Goal: Information Seeking & Learning: Learn about a topic

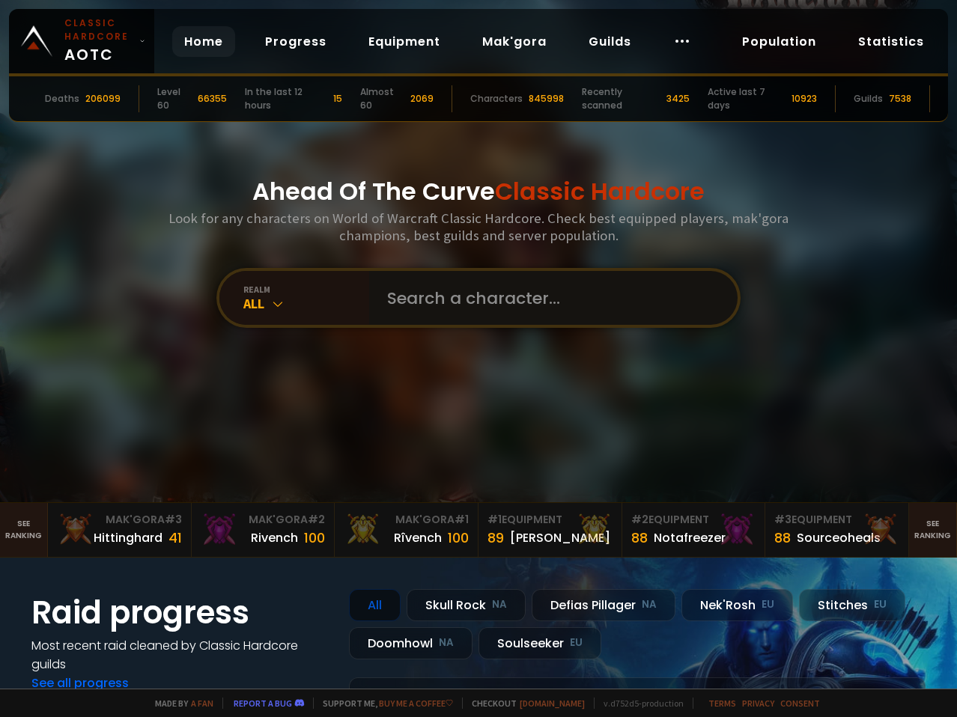
click at [470, 294] on input "text" at bounding box center [548, 298] width 341 height 54
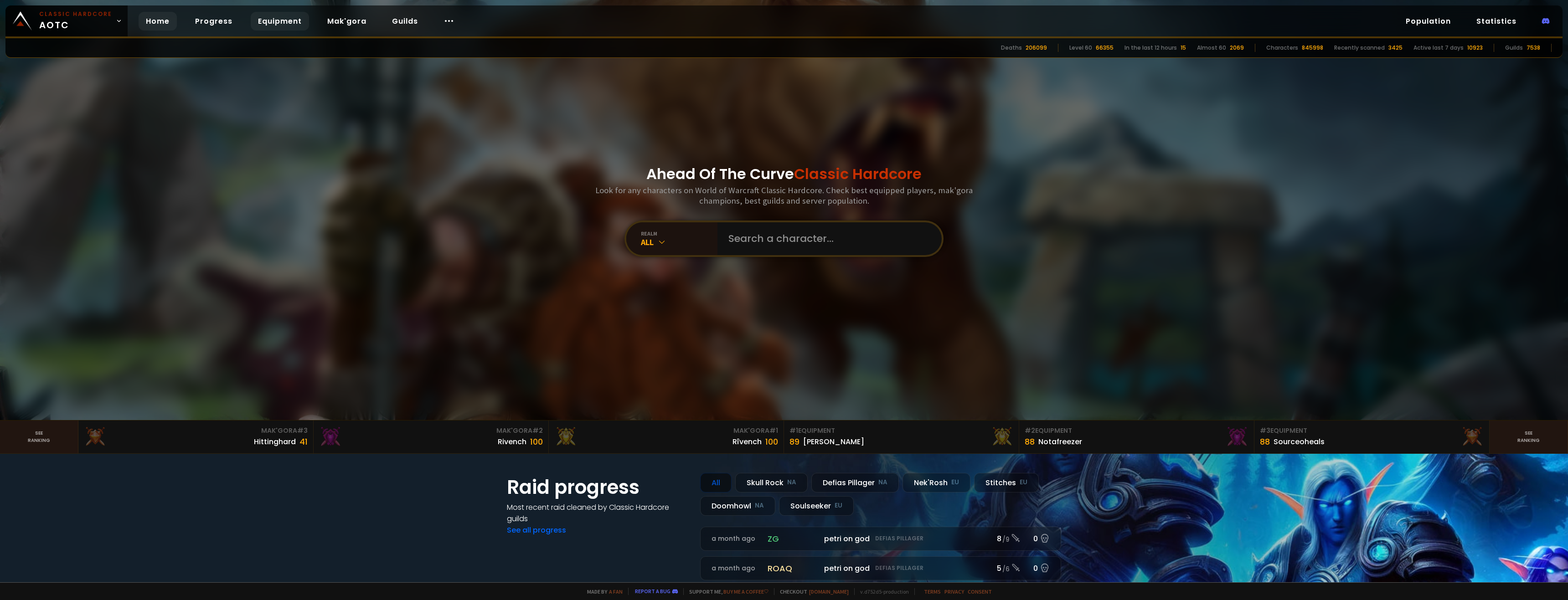
click at [262, 22] on link "Equipment" at bounding box center [280, 21] width 58 height 19
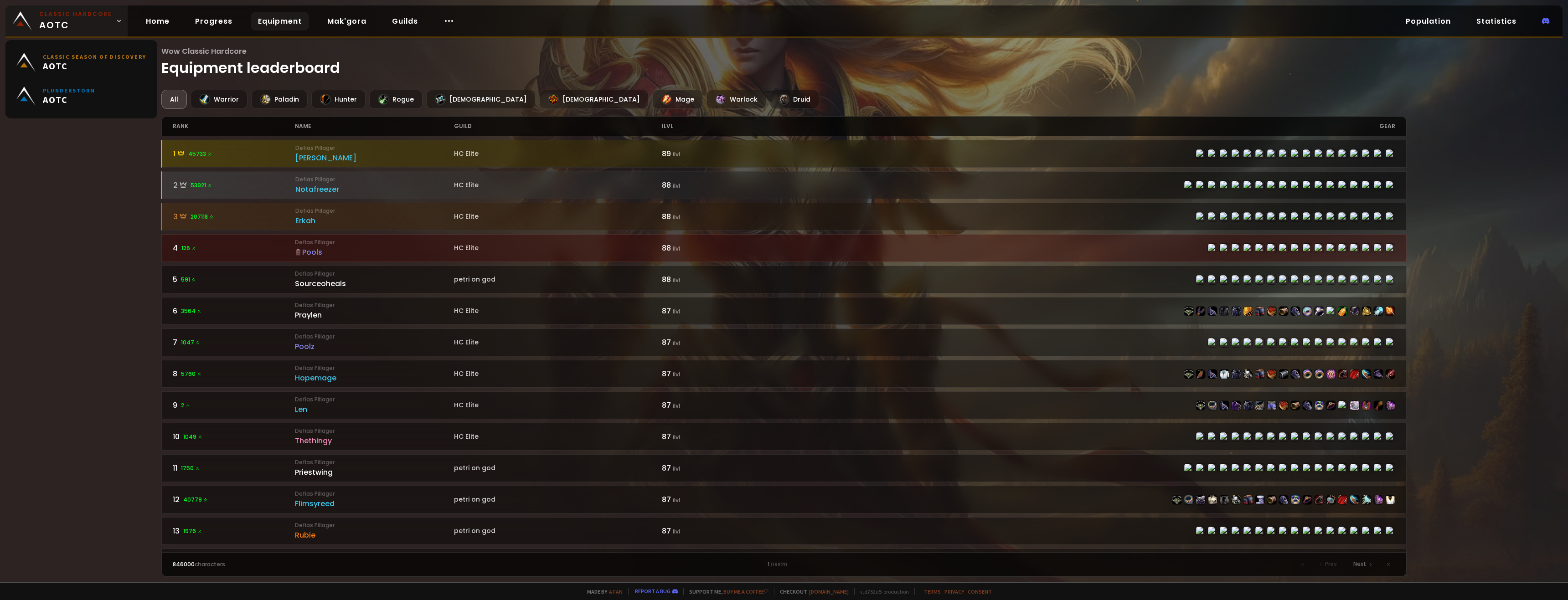
click at [79, 17] on small "Classic Hardcore" at bounding box center [75, 13] width 73 height 8
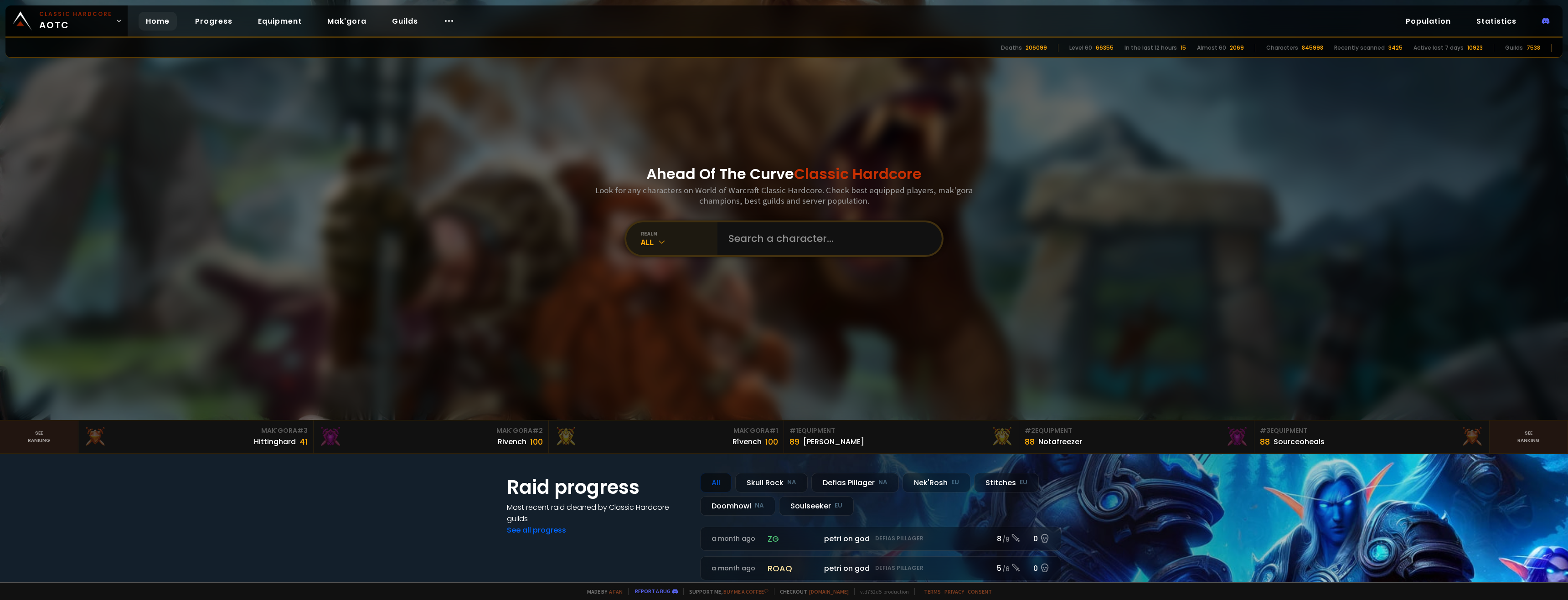
click at [582, 247] on div "All" at bounding box center [679, 242] width 77 height 10
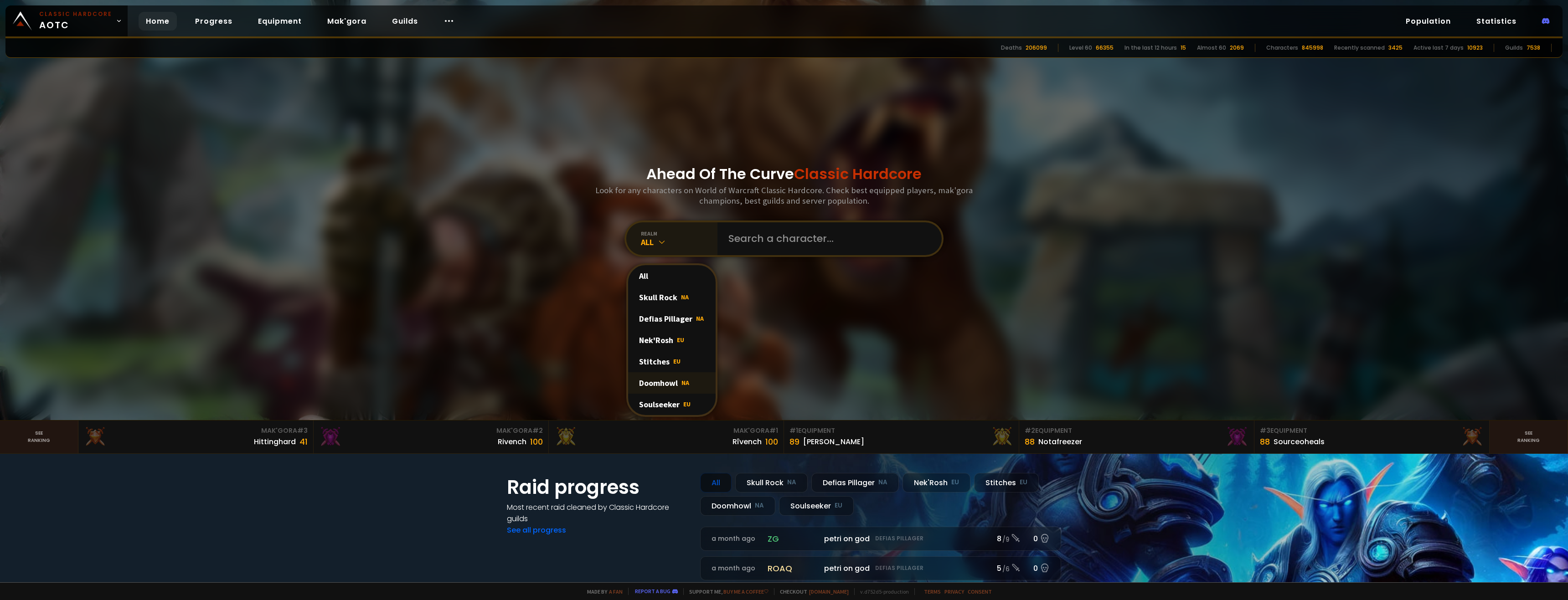
click at [582, 378] on div "Doomhowl NA" at bounding box center [672, 383] width 88 height 21
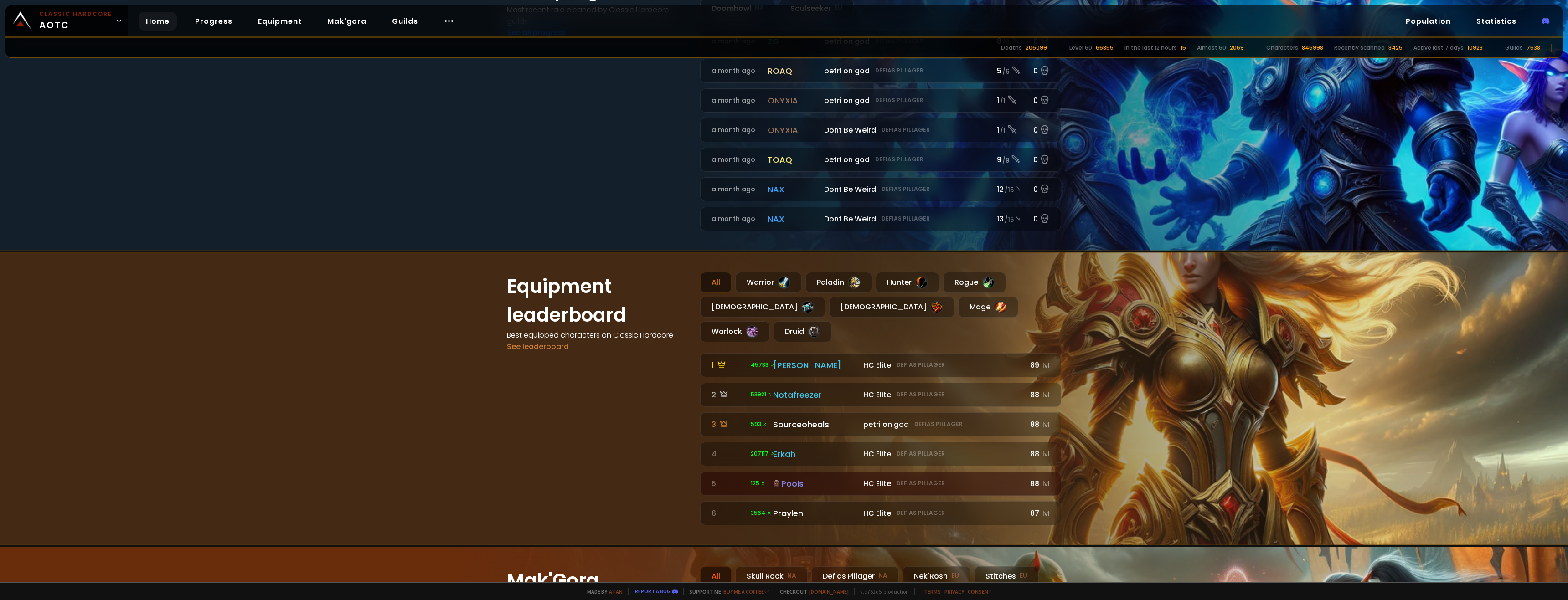
scroll to position [638, 0]
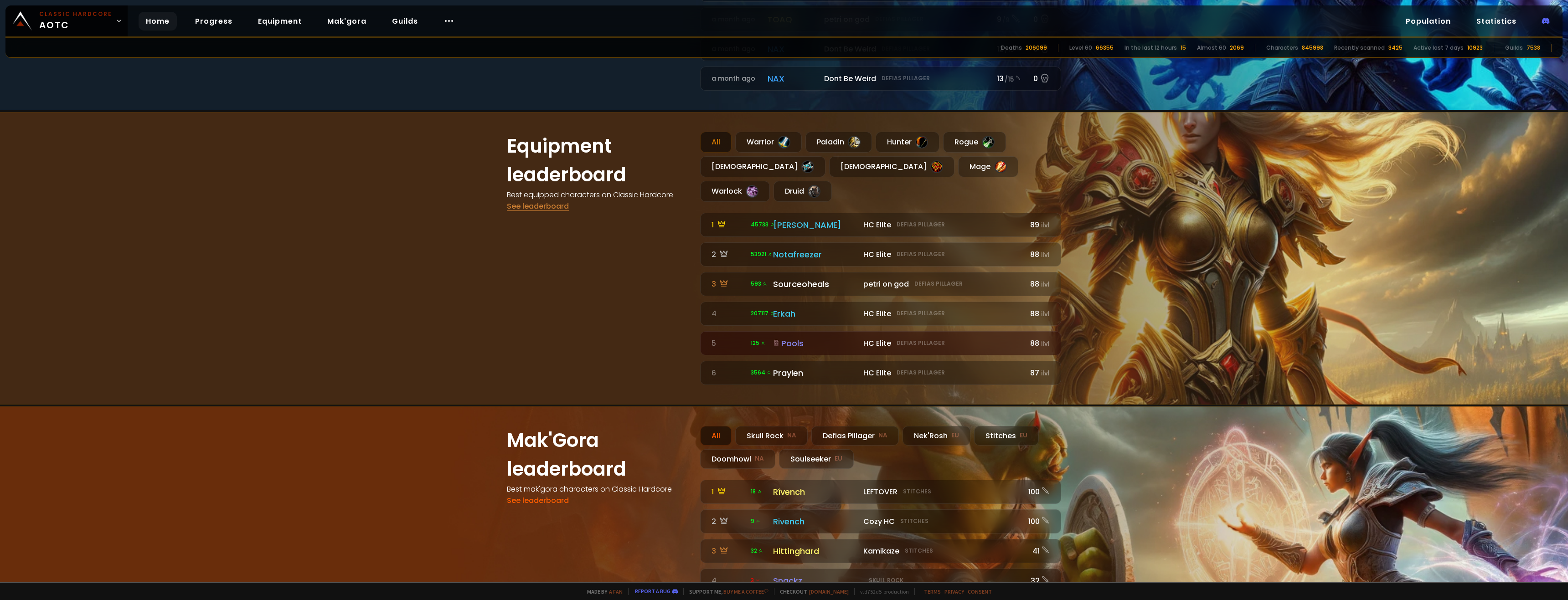
click at [552, 209] on link "See leaderboard" at bounding box center [538, 206] width 62 height 10
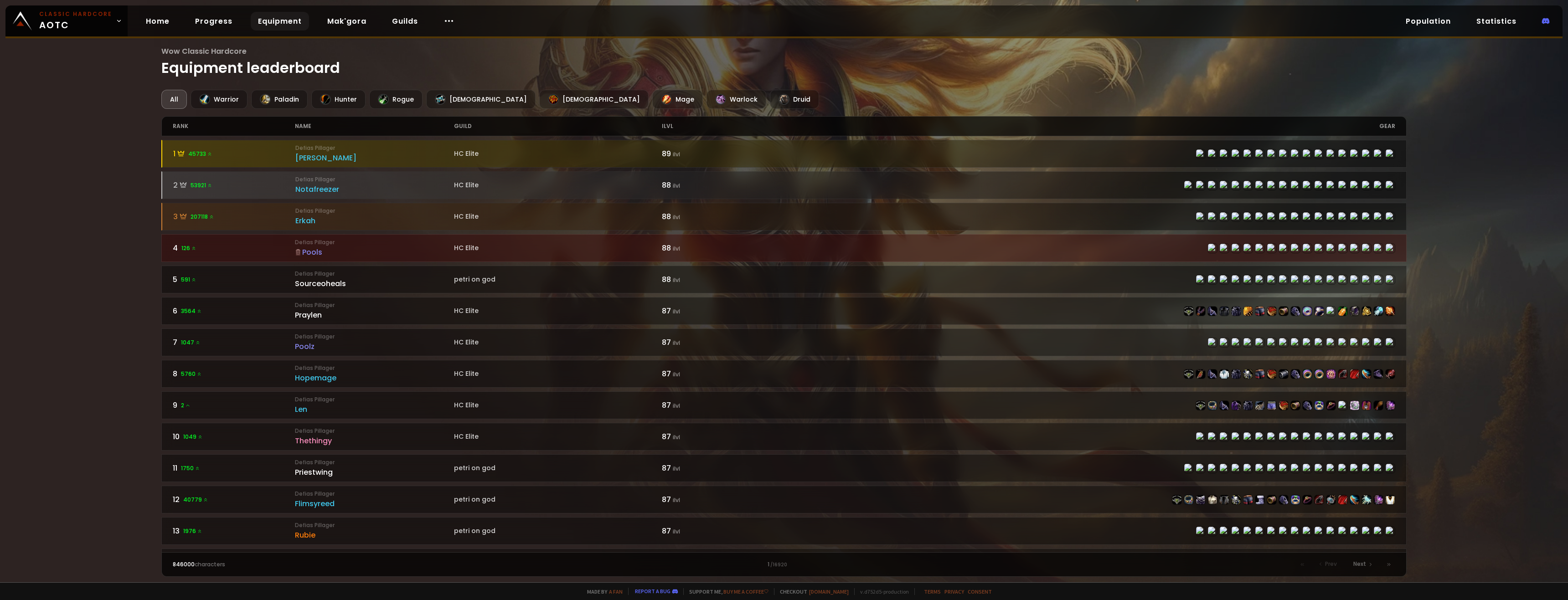
click at [462, 125] on div "guild" at bounding box center [558, 126] width 208 height 19
click at [480, 128] on div "guild" at bounding box center [558, 126] width 208 height 19
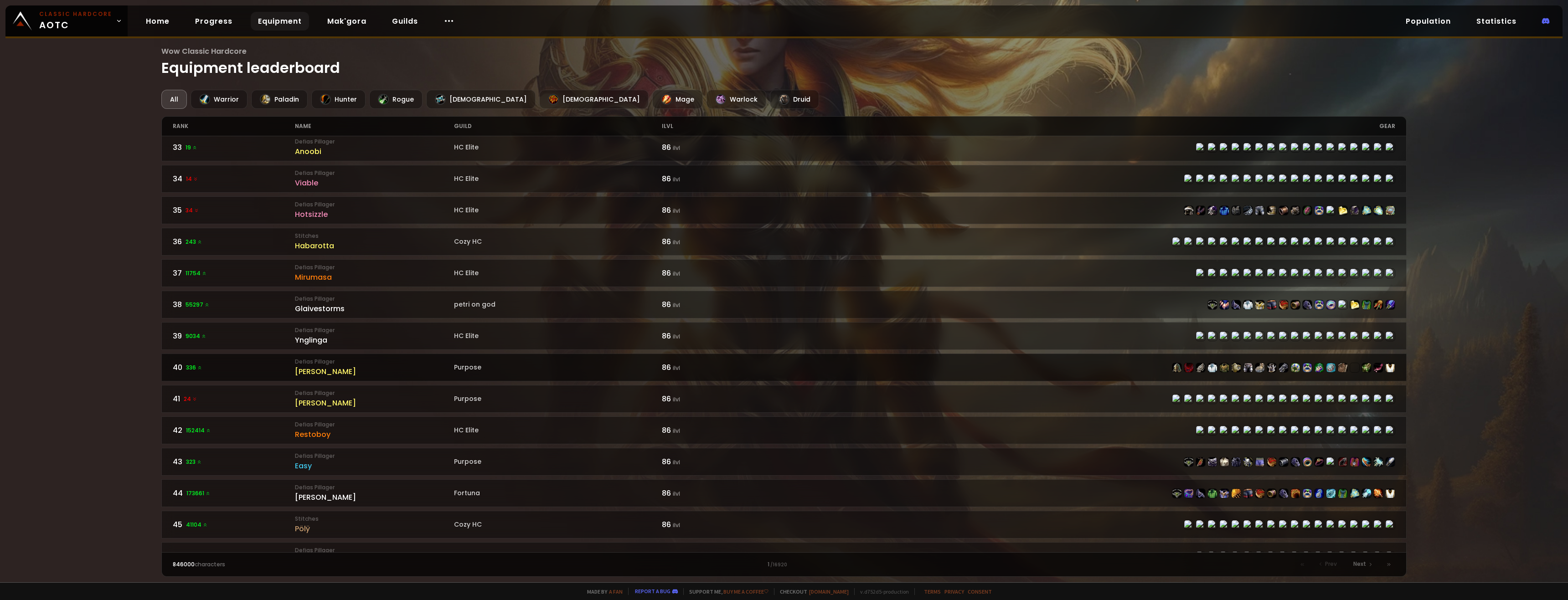
scroll to position [1160, 0]
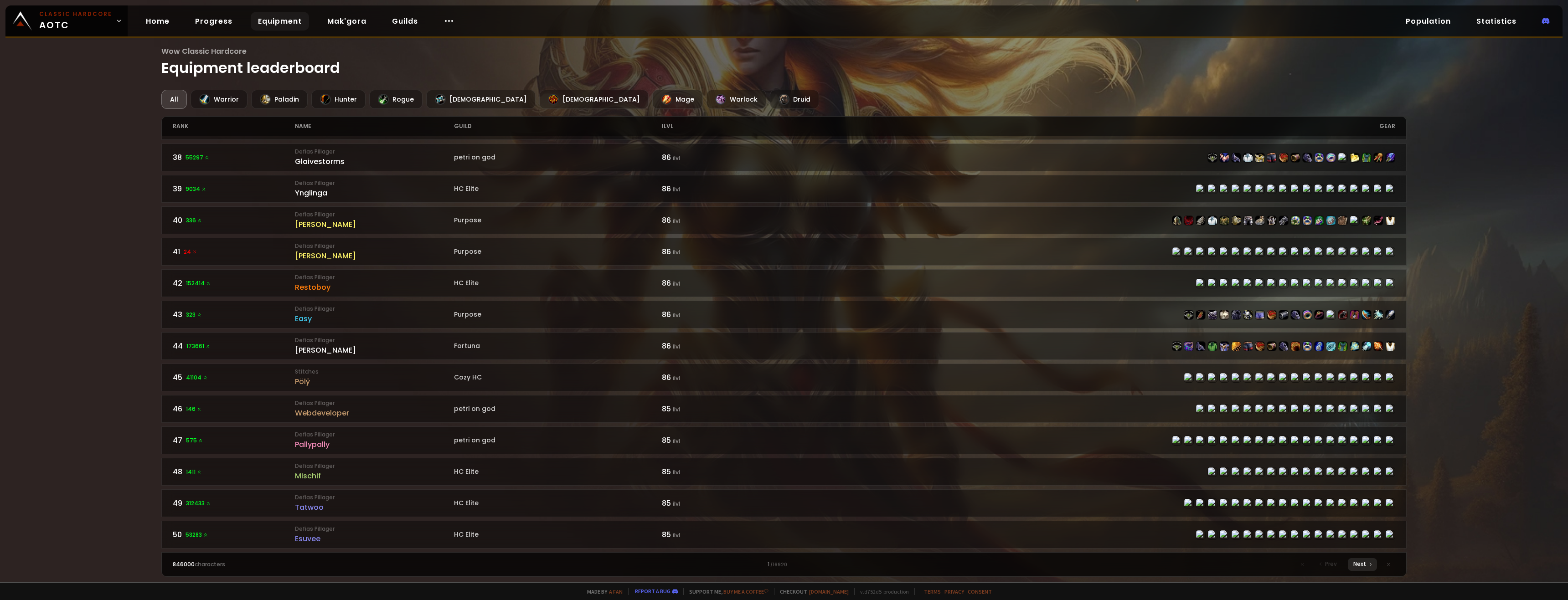
click at [582, 436] on div "Next" at bounding box center [1362, 564] width 29 height 13
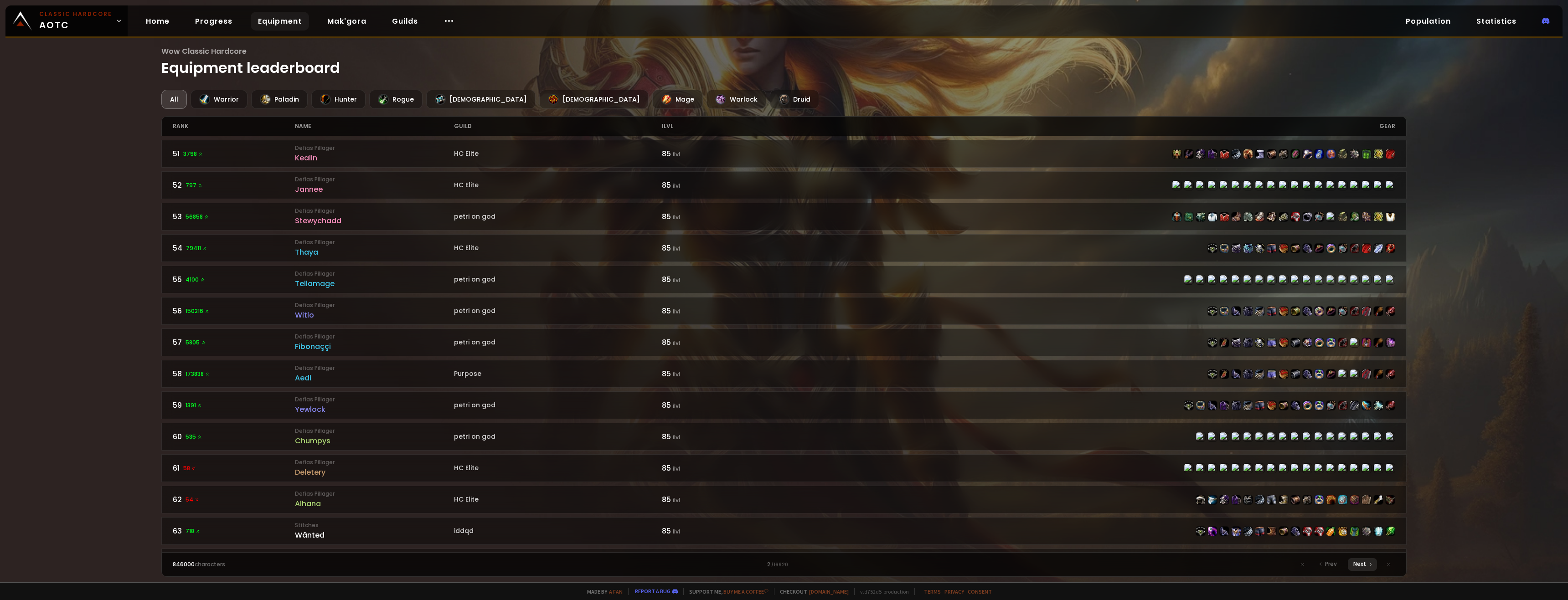
click at [582, 436] on span "Next" at bounding box center [1359, 563] width 13 height 8
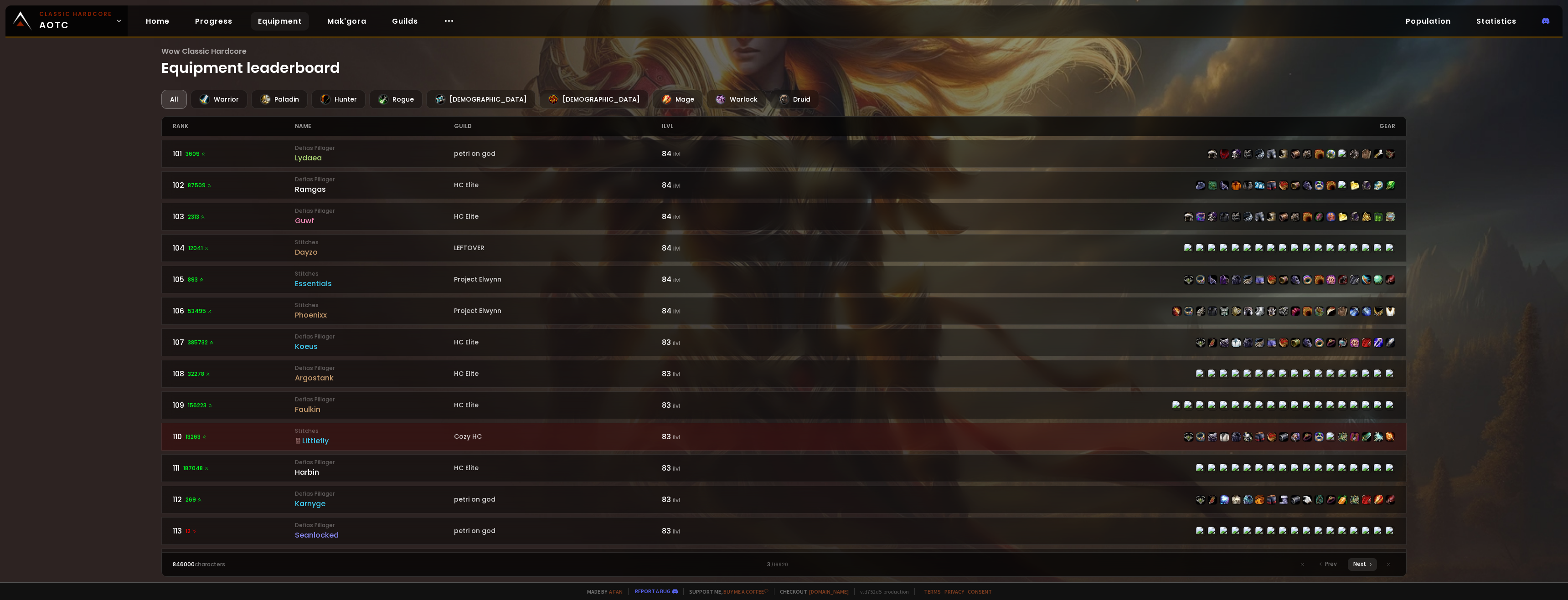
click at [582, 436] on span "Next" at bounding box center [1359, 563] width 13 height 8
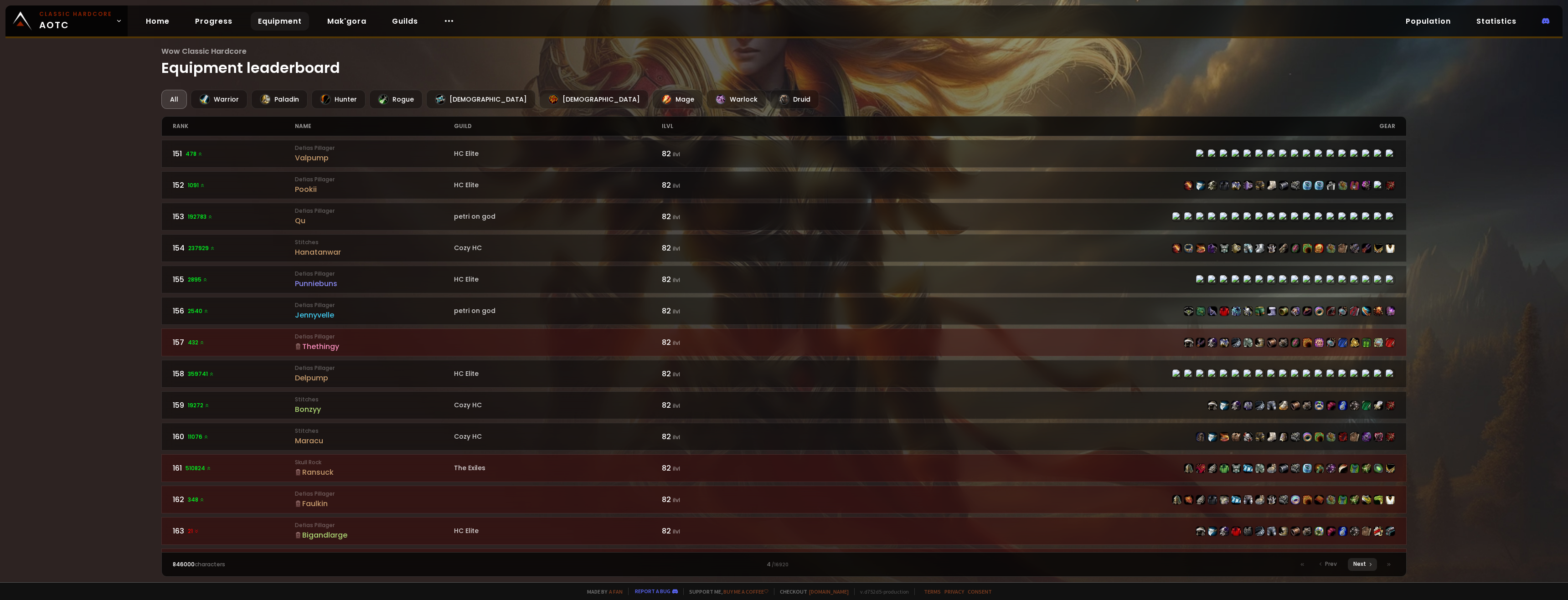
click at [582, 436] on span "Next" at bounding box center [1359, 563] width 13 height 8
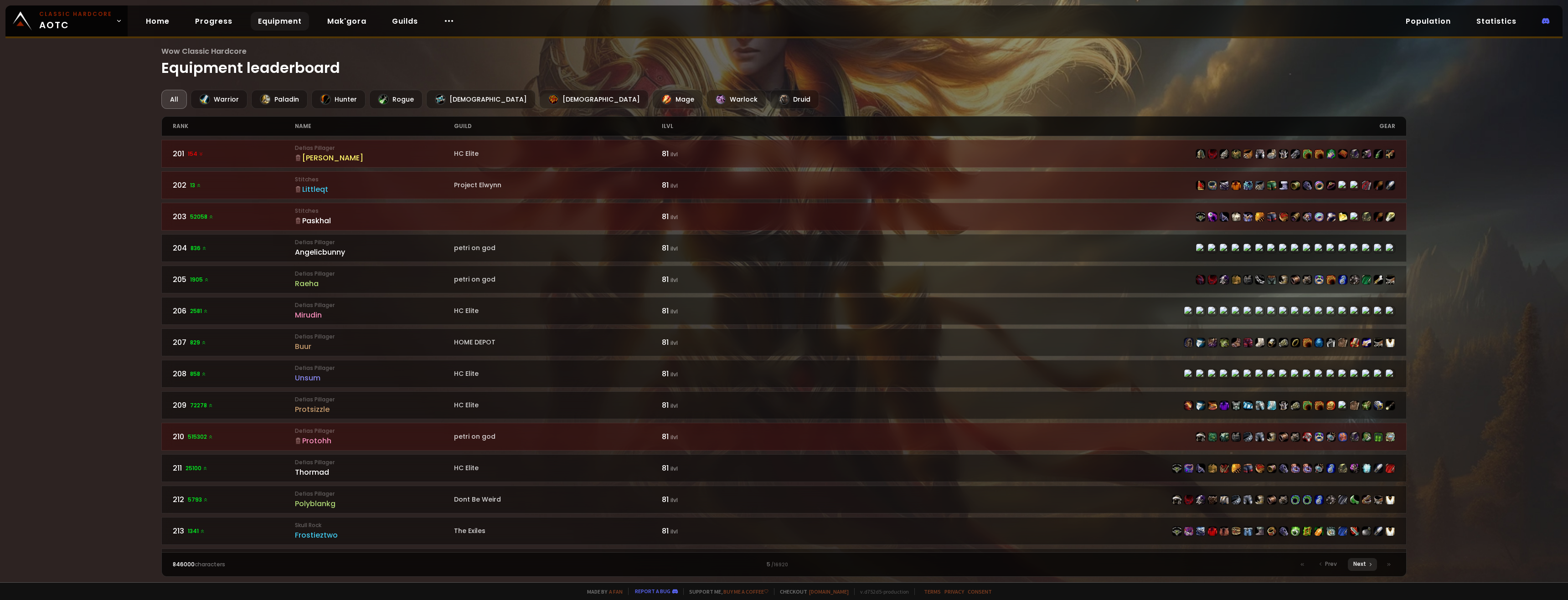
click at [582, 436] on span "Next" at bounding box center [1359, 563] width 13 height 8
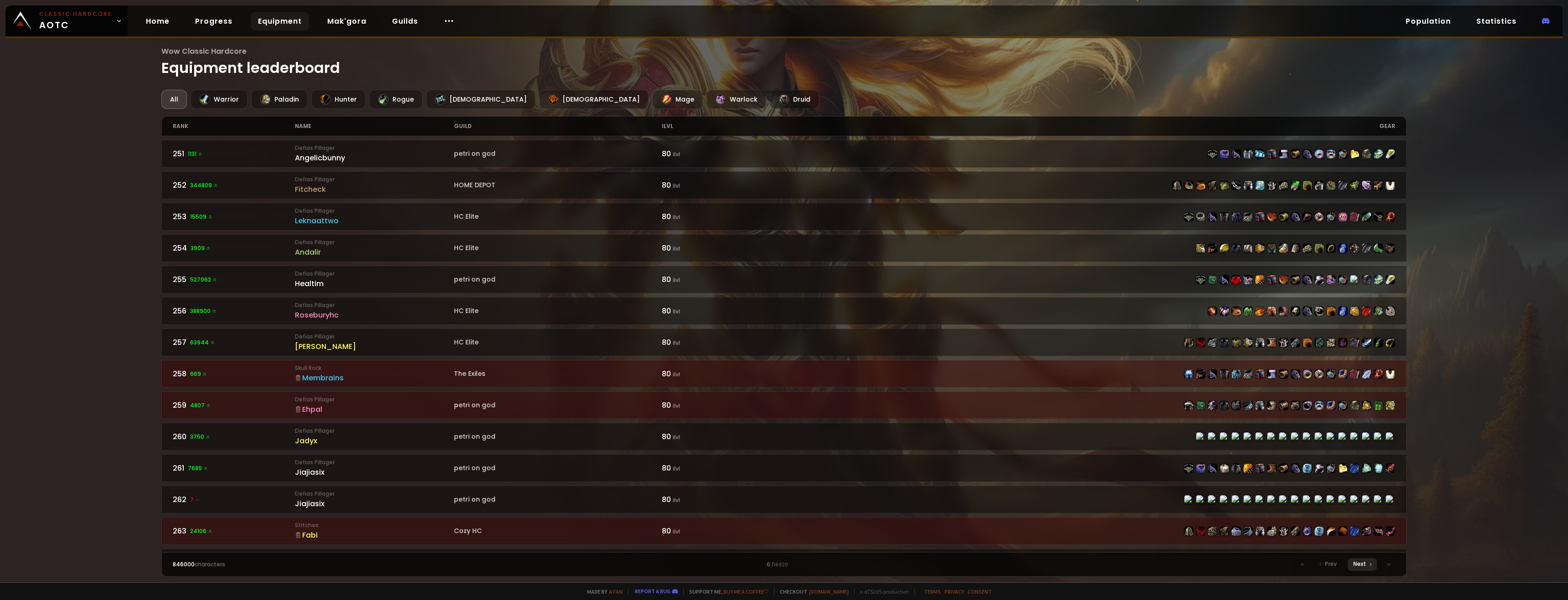
click at [582, 436] on span "Next" at bounding box center [1359, 563] width 13 height 8
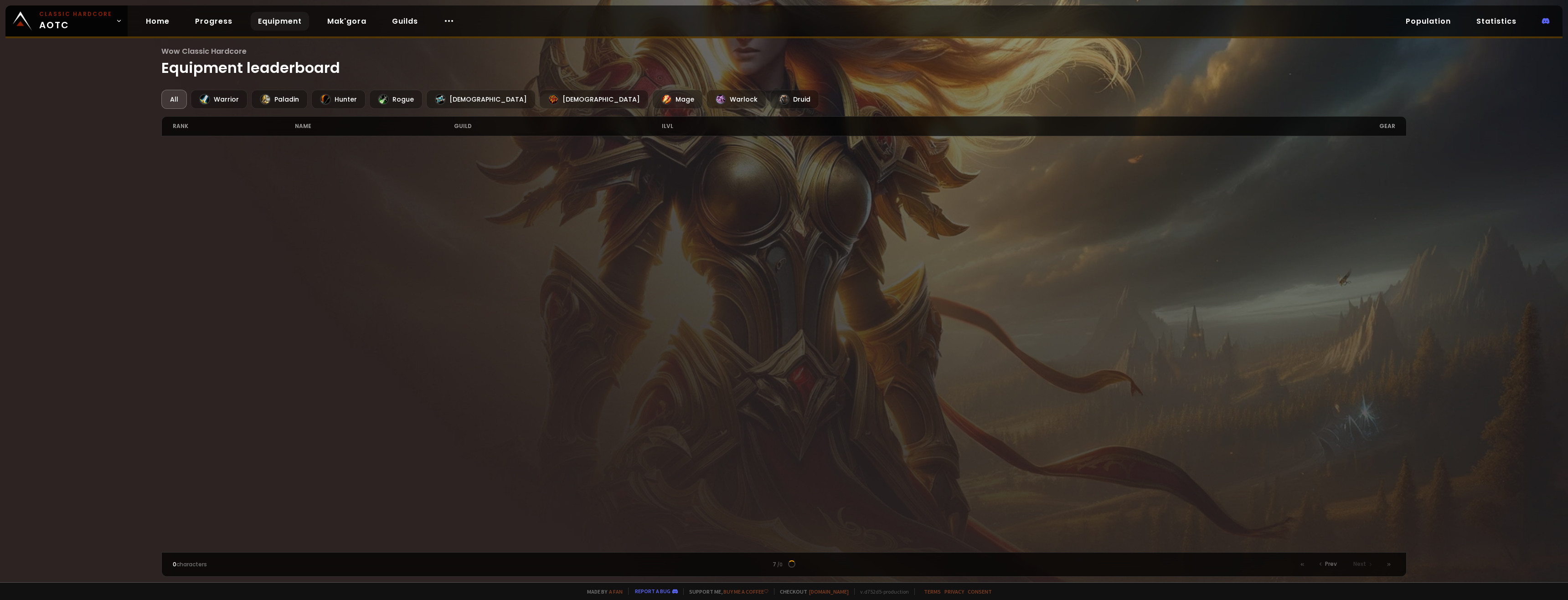
click at [582, 436] on span "Next" at bounding box center [1359, 563] width 13 height 8
click at [582, 436] on div at bounding box center [1388, 564] width 13 height 13
click at [582, 436] on icon at bounding box center [1302, 564] width 5 height 5
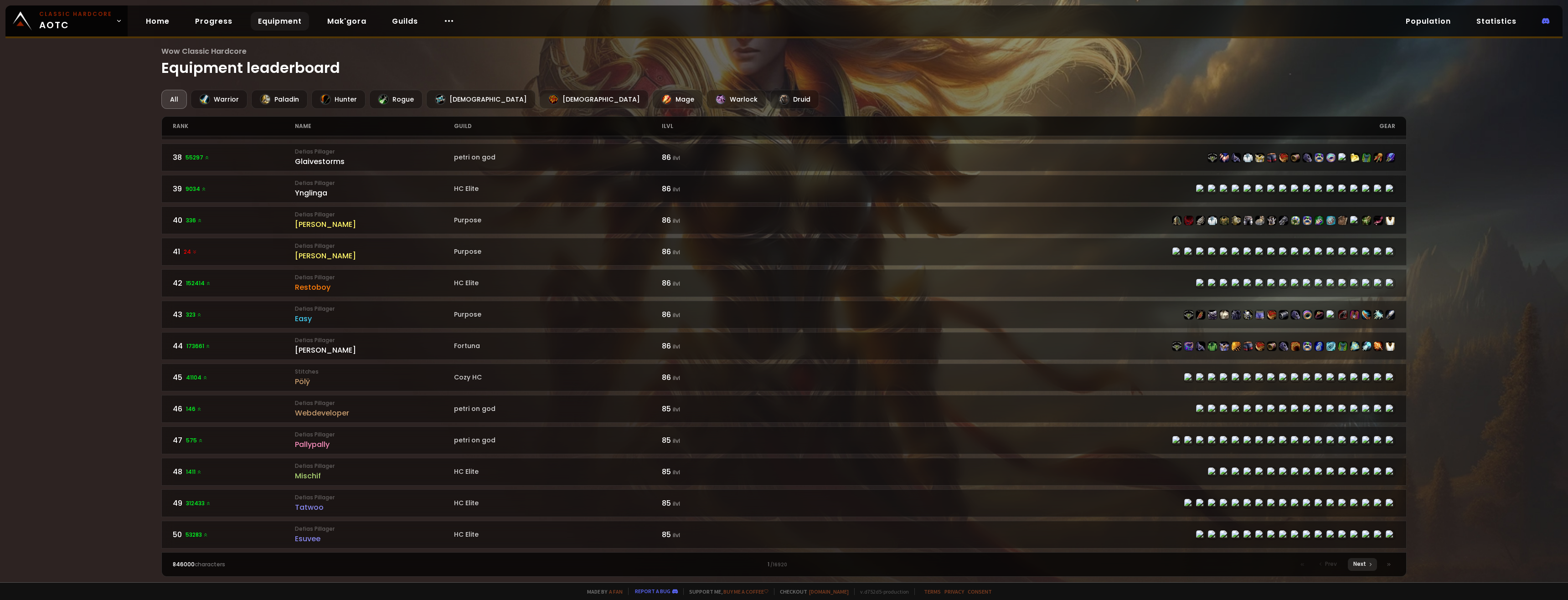
click at [582, 436] on div "Next" at bounding box center [1362, 564] width 29 height 13
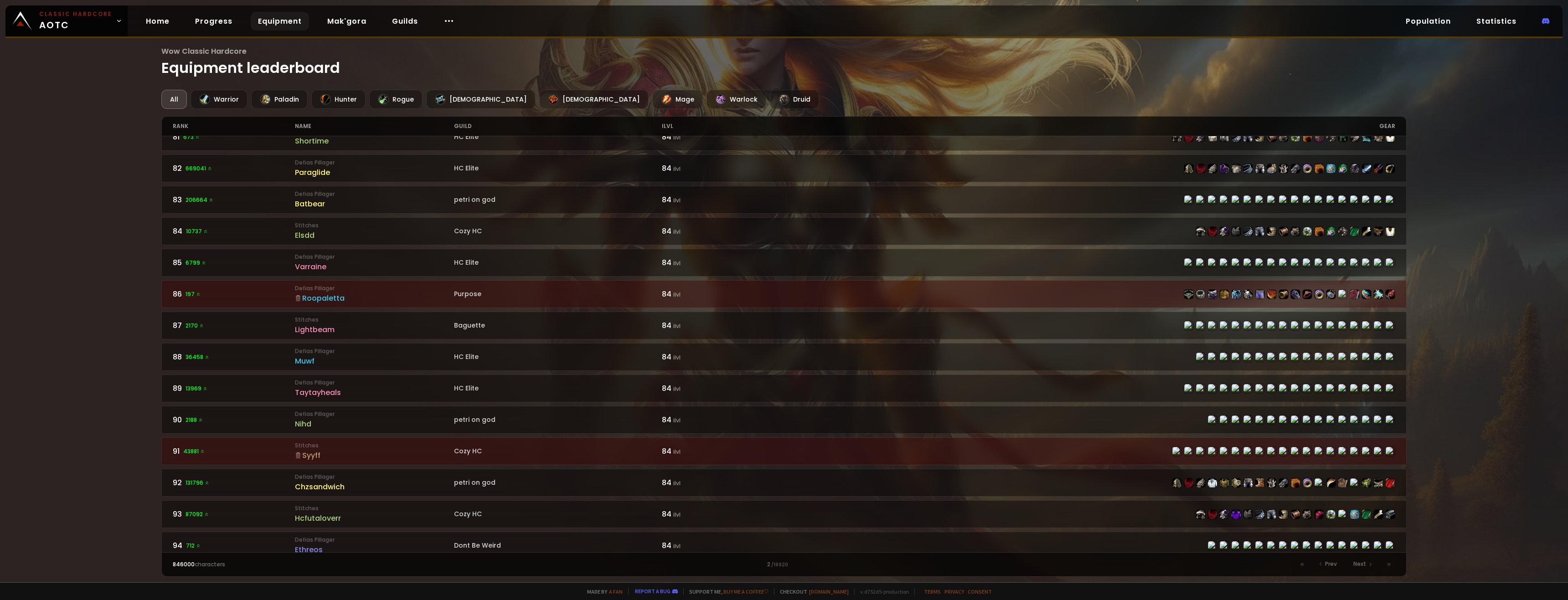
scroll to position [1160, 0]
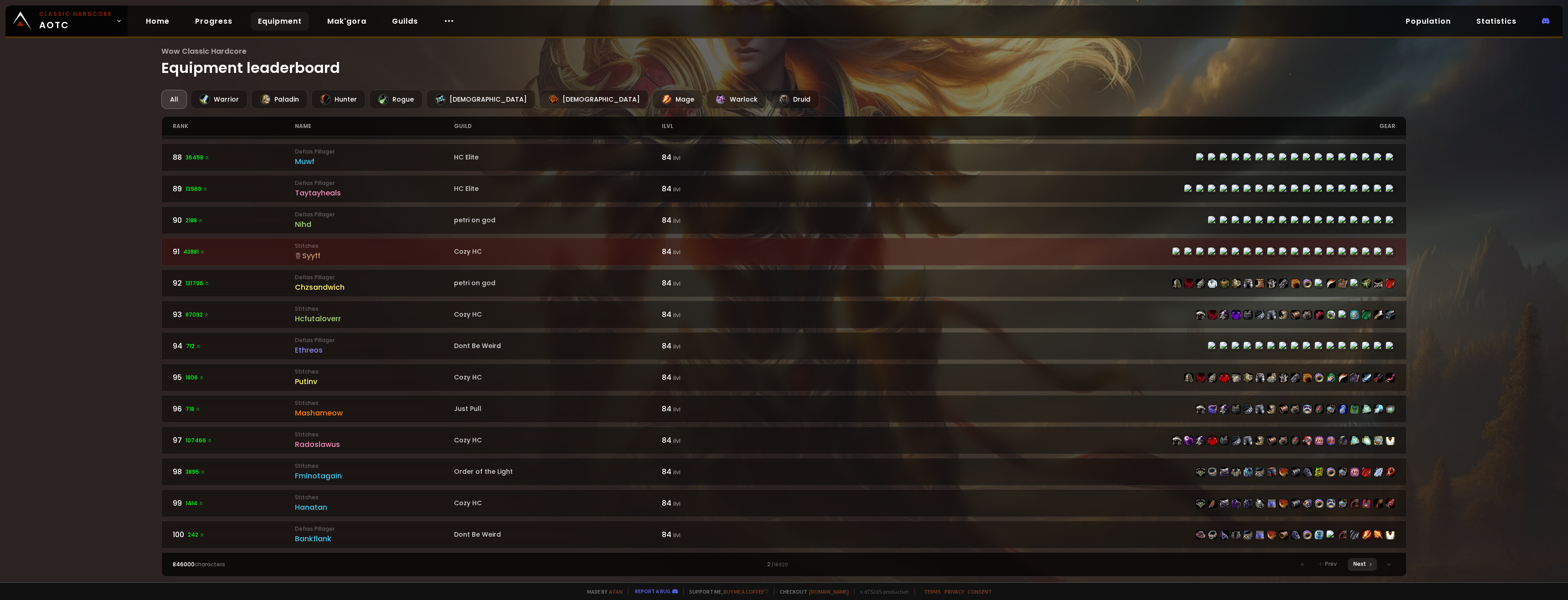
click at [582, 436] on span "Next" at bounding box center [1359, 563] width 13 height 8
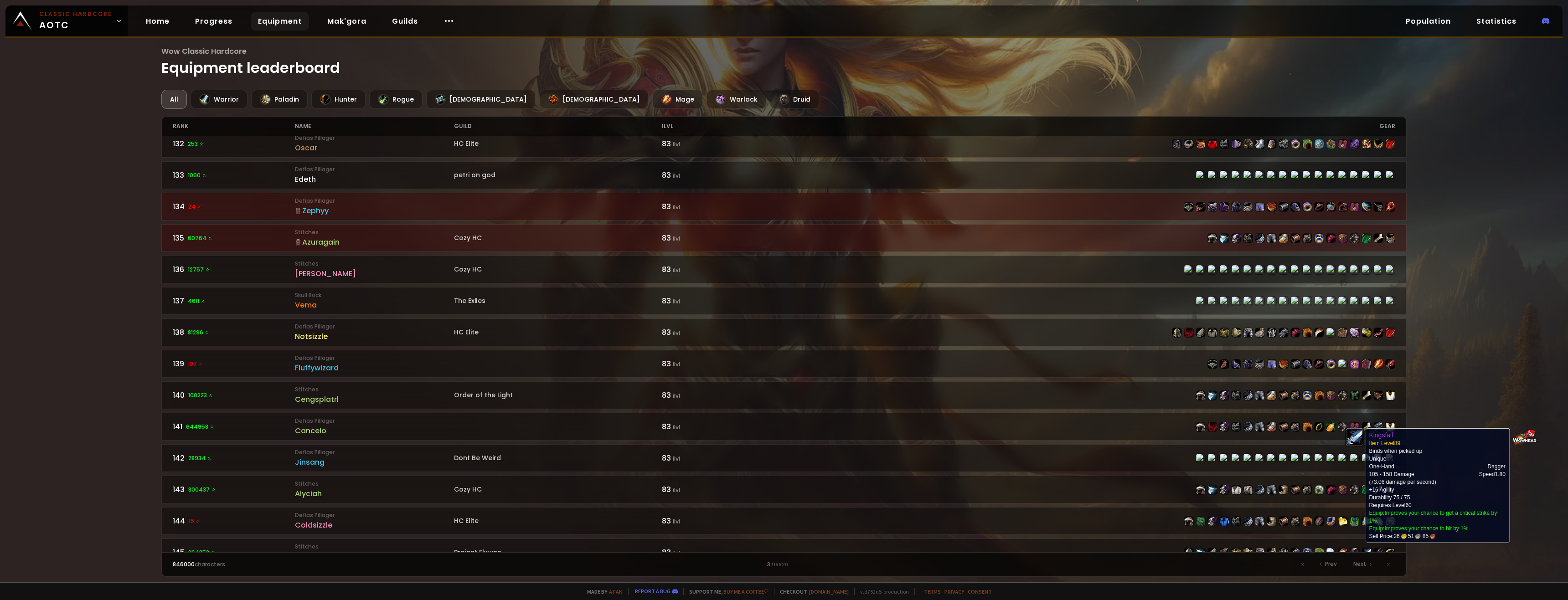
scroll to position [1160, 0]
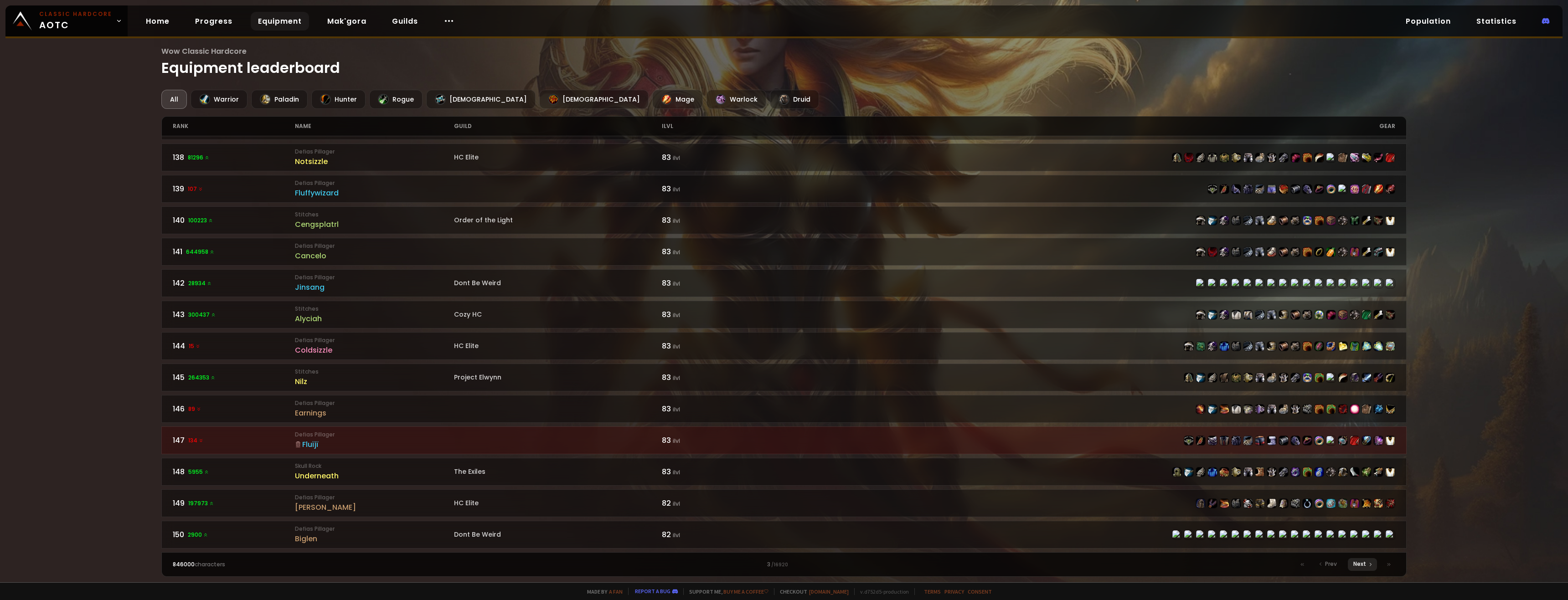
click at [582, 436] on span "Next" at bounding box center [1359, 563] width 13 height 8
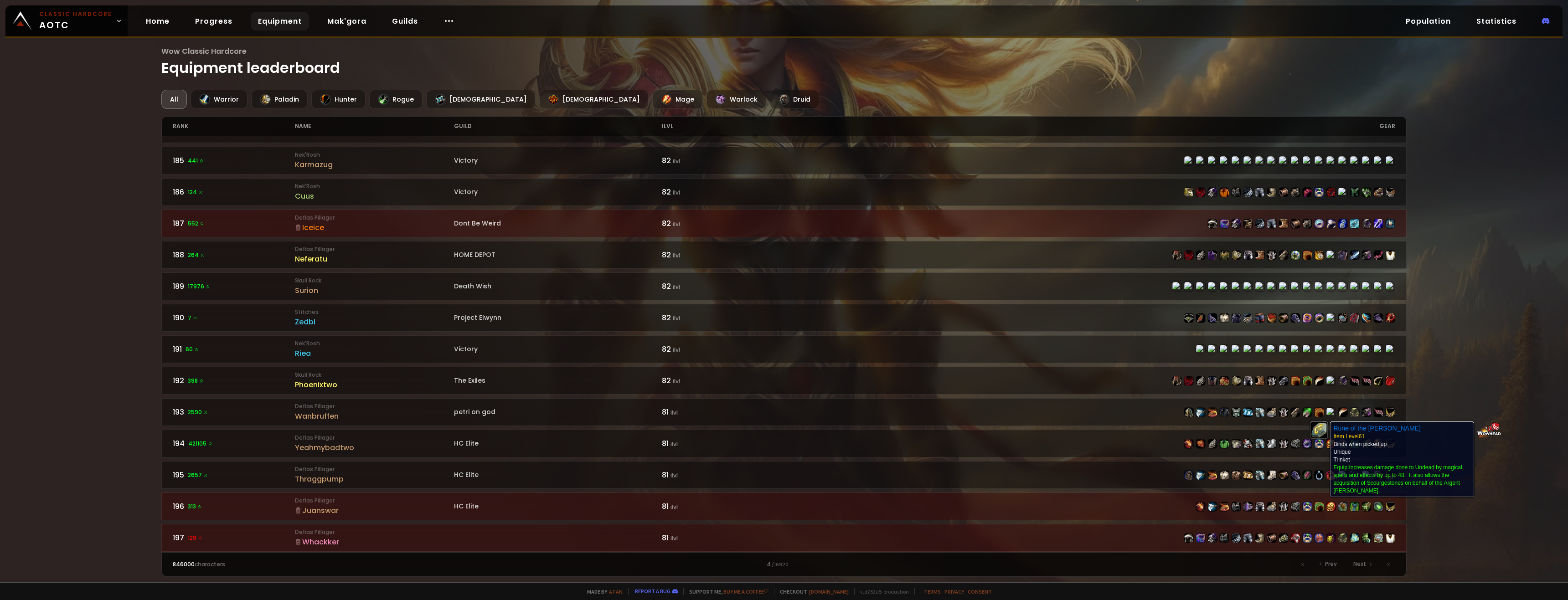
scroll to position [1160, 0]
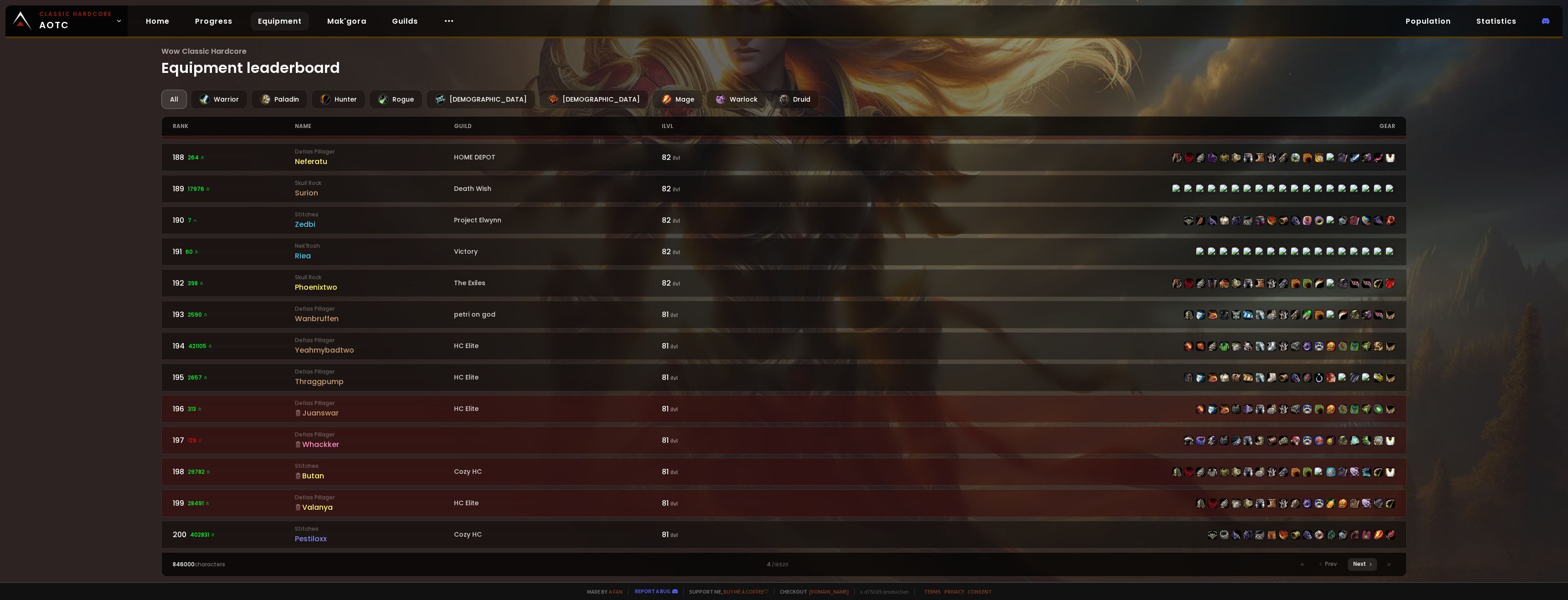
click at [582, 436] on div "Next" at bounding box center [1362, 564] width 29 height 13
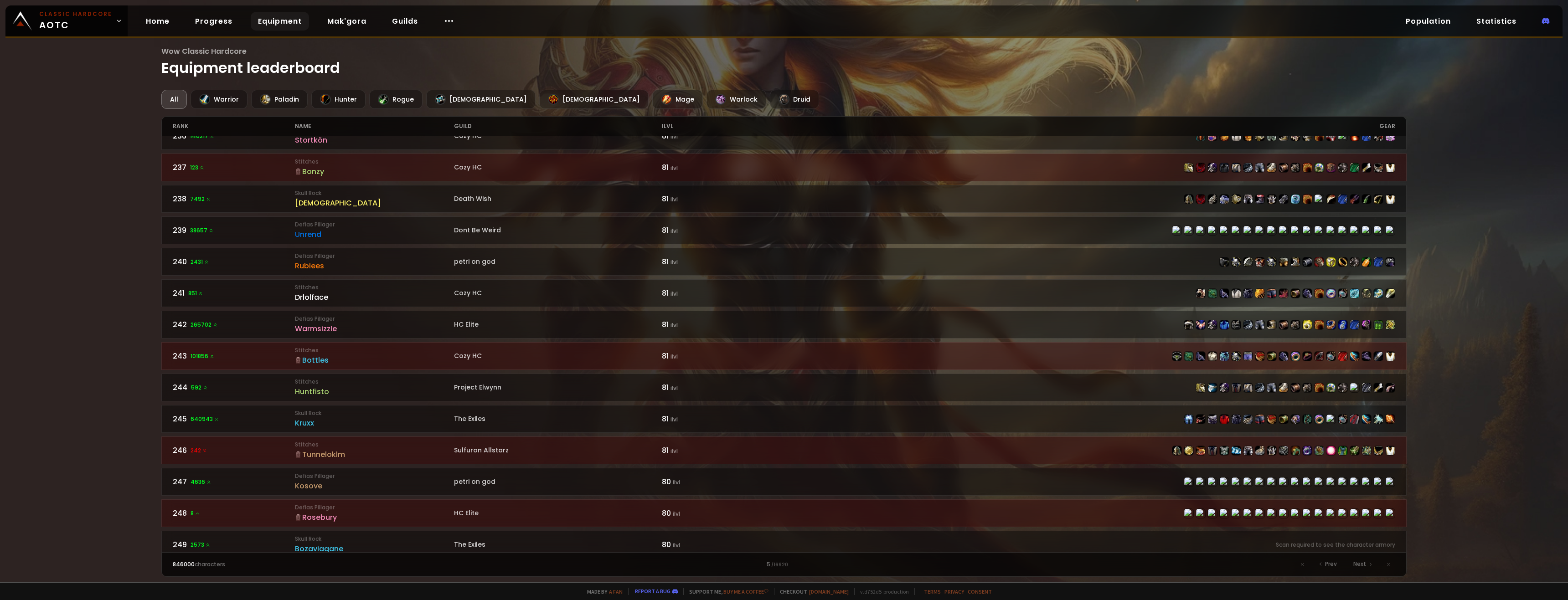
scroll to position [1160, 0]
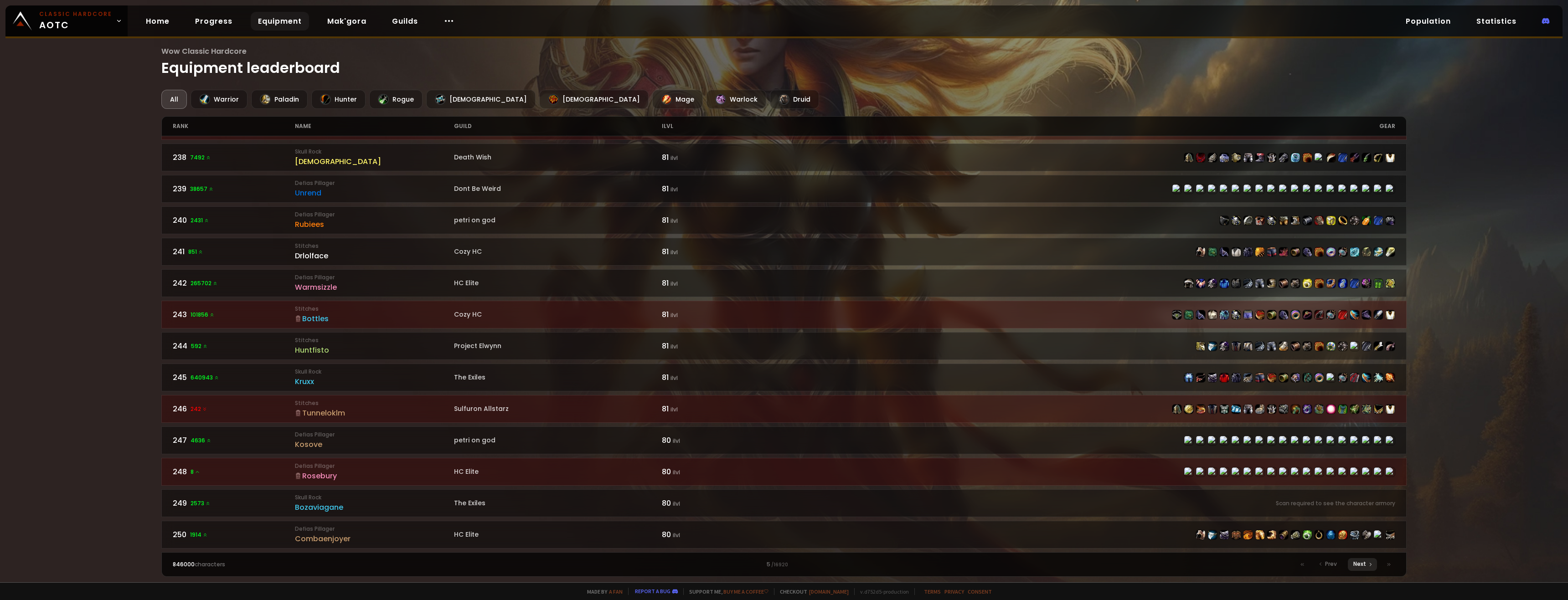
click at [582, 436] on span "Next" at bounding box center [1359, 563] width 13 height 8
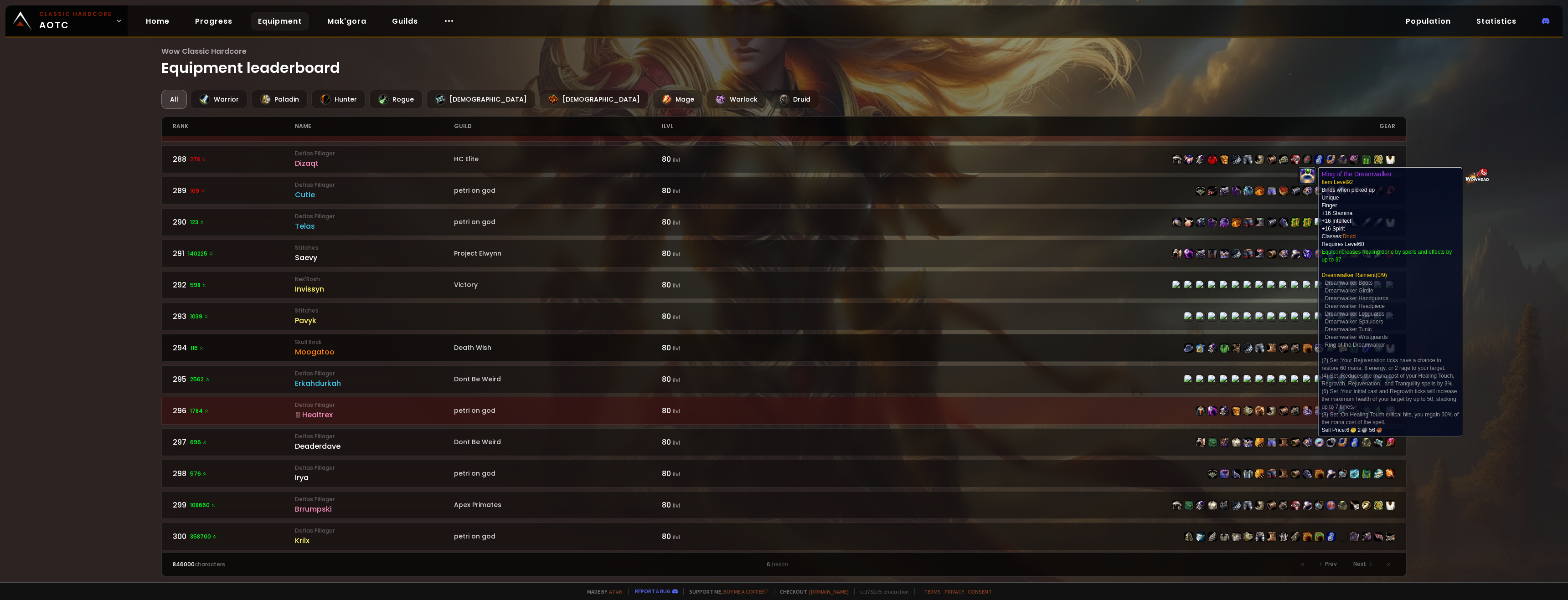
scroll to position [1160, 0]
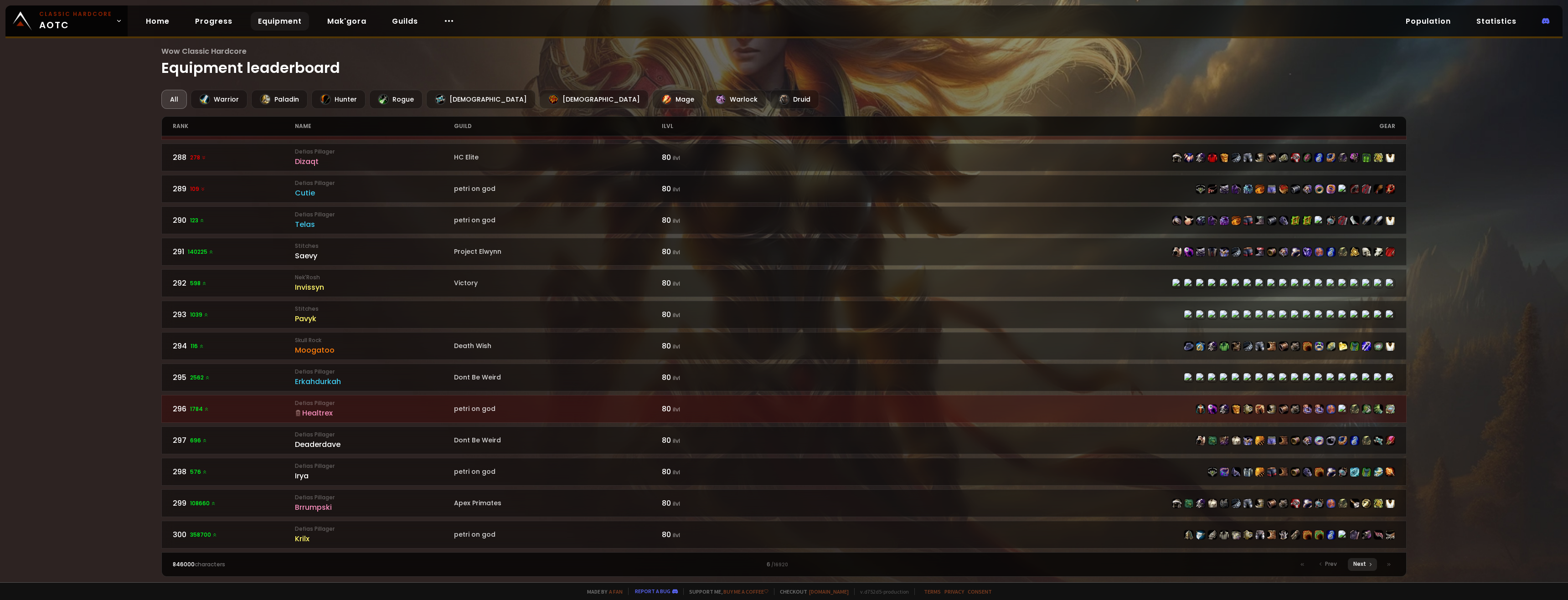
click at [582, 436] on span "Next" at bounding box center [1359, 563] width 13 height 8
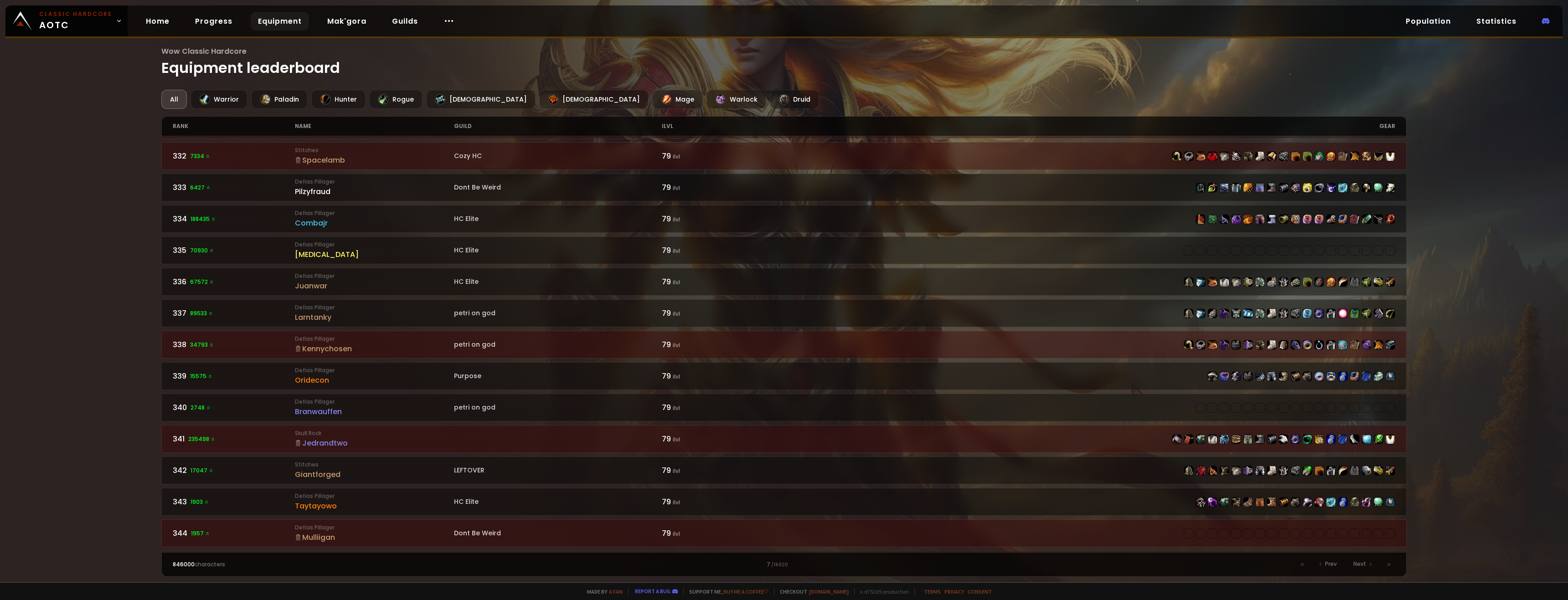
scroll to position [1160, 0]
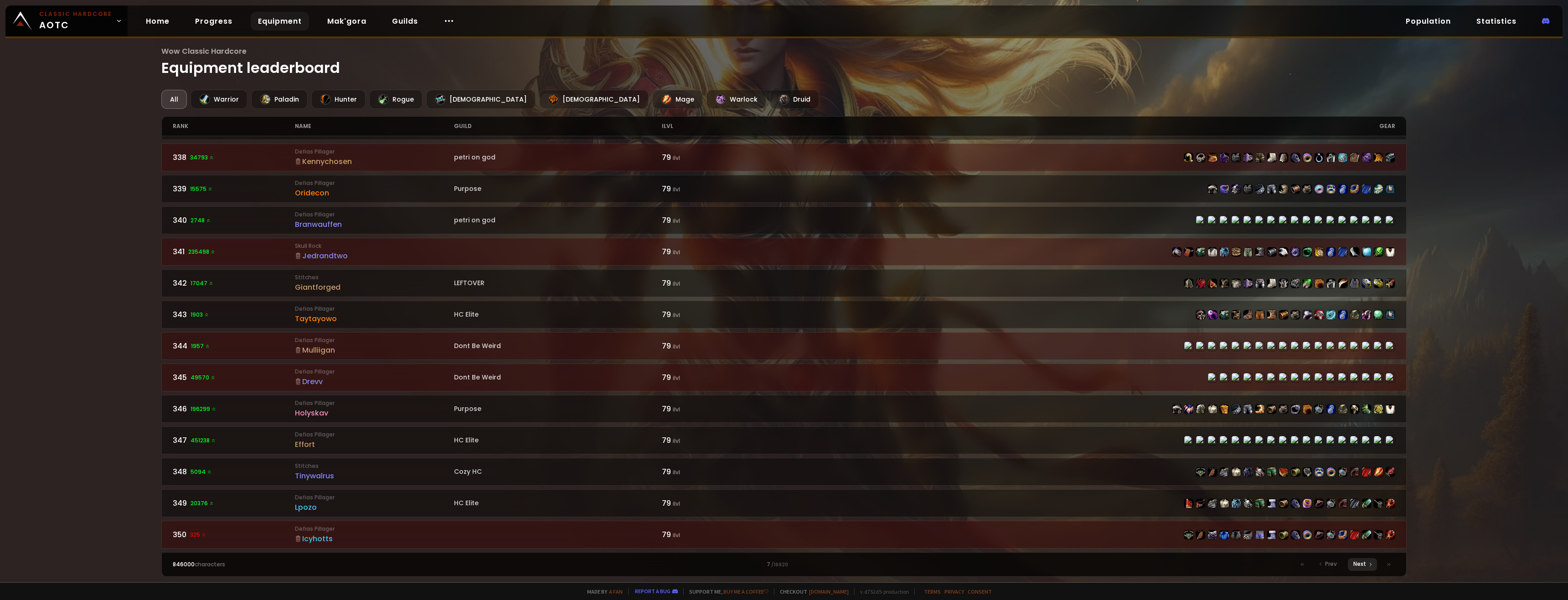
click at [582, 436] on span "Next" at bounding box center [1359, 563] width 13 height 8
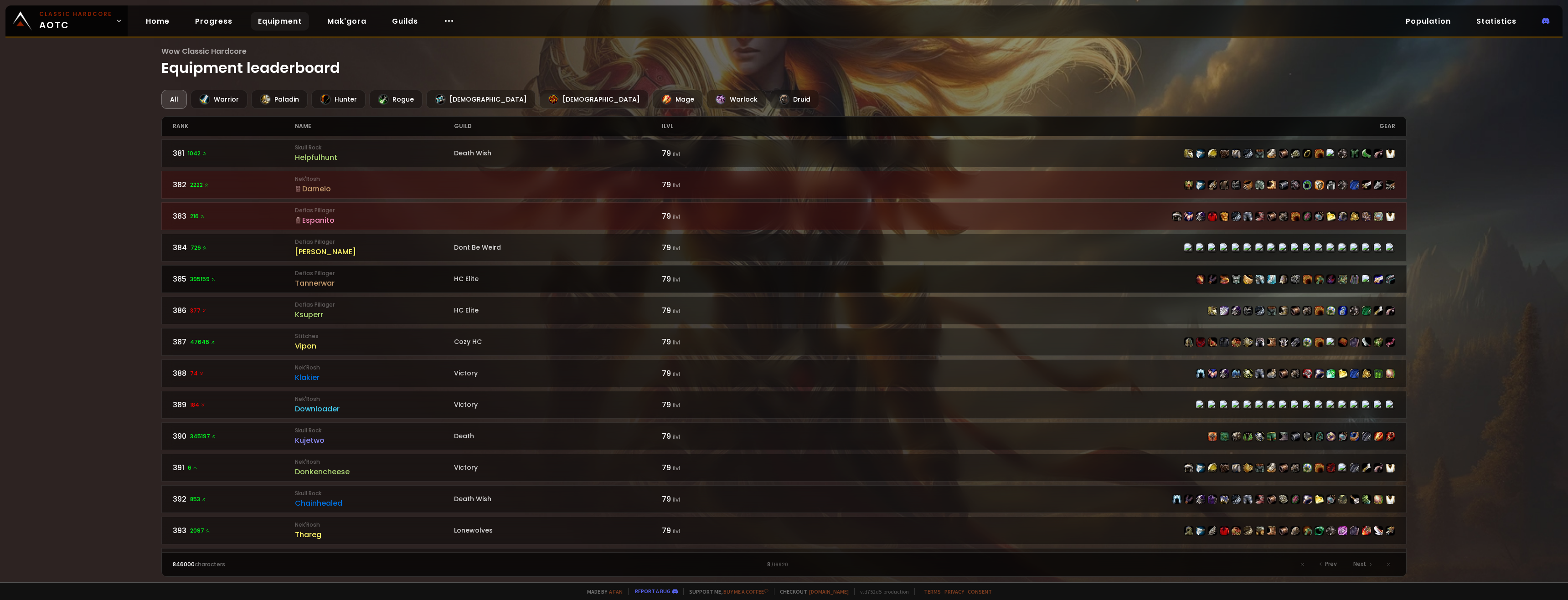
scroll to position [1160, 0]
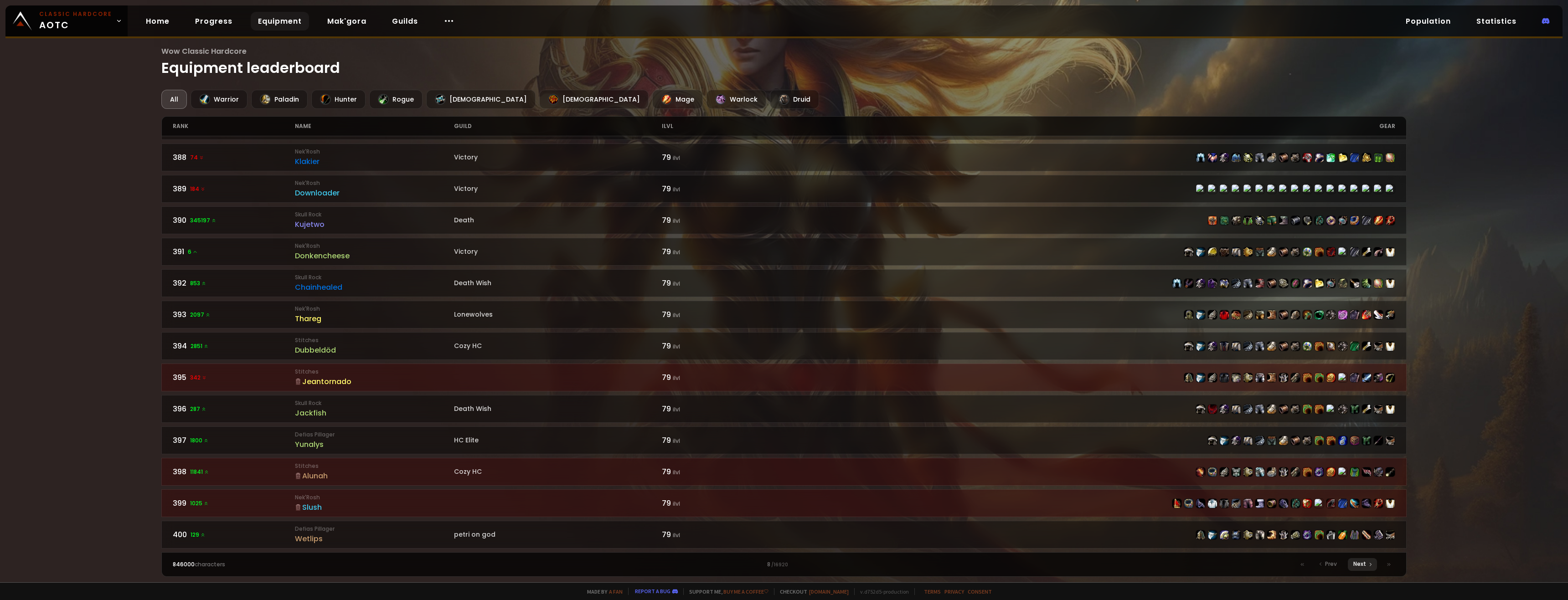
click at [582, 436] on span "Next" at bounding box center [1359, 563] width 13 height 8
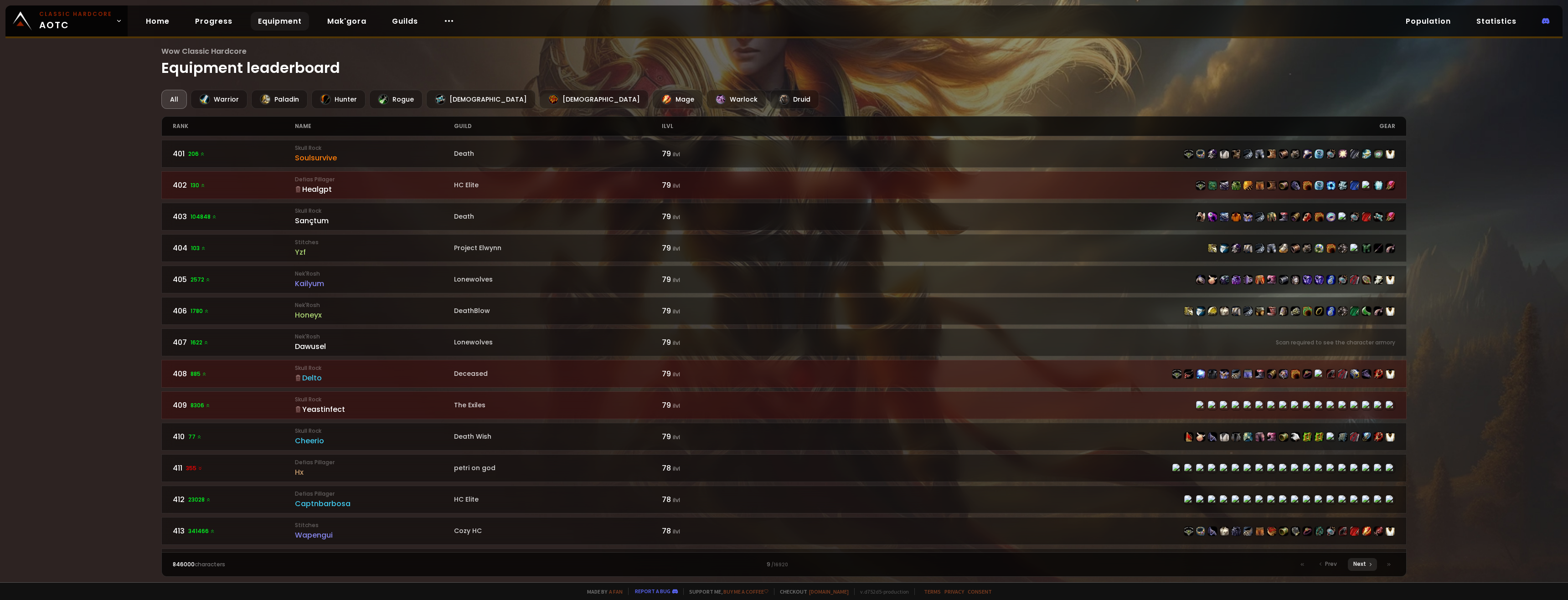
click at [582, 436] on span "Next" at bounding box center [1359, 563] width 13 height 8
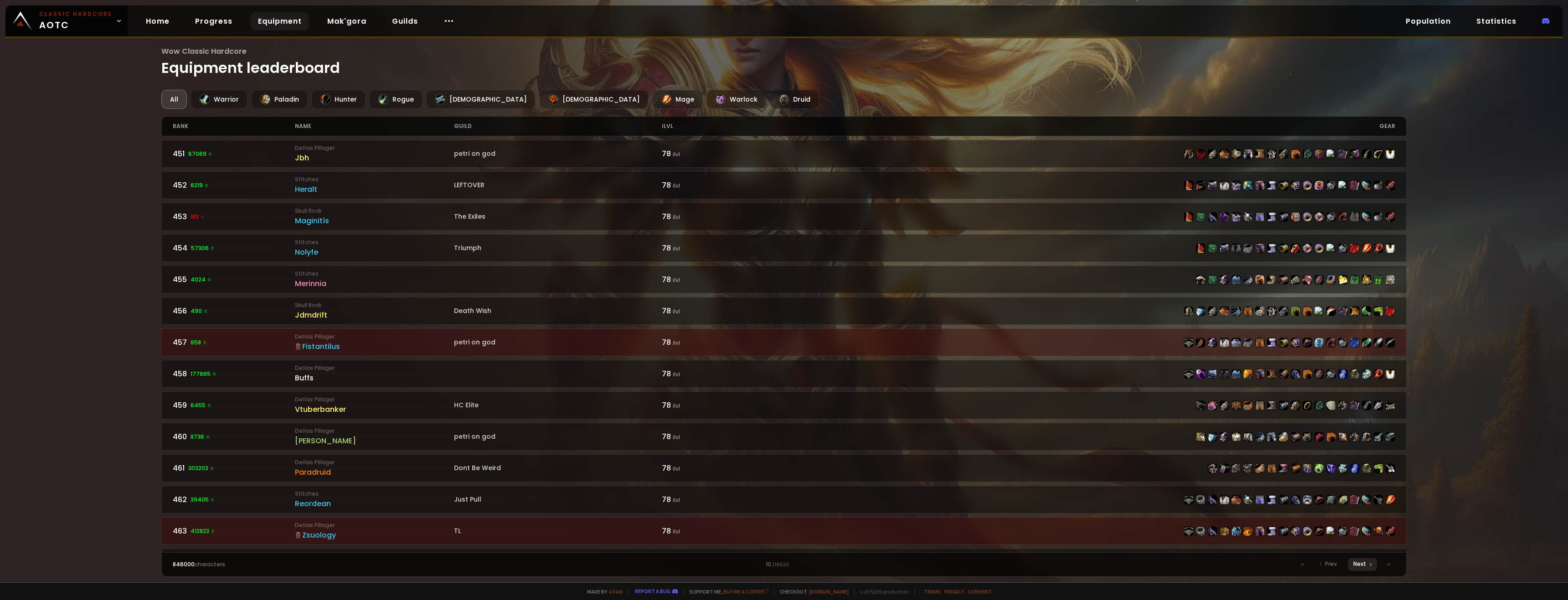
click at [582, 436] on span "Next" at bounding box center [1359, 563] width 13 height 8
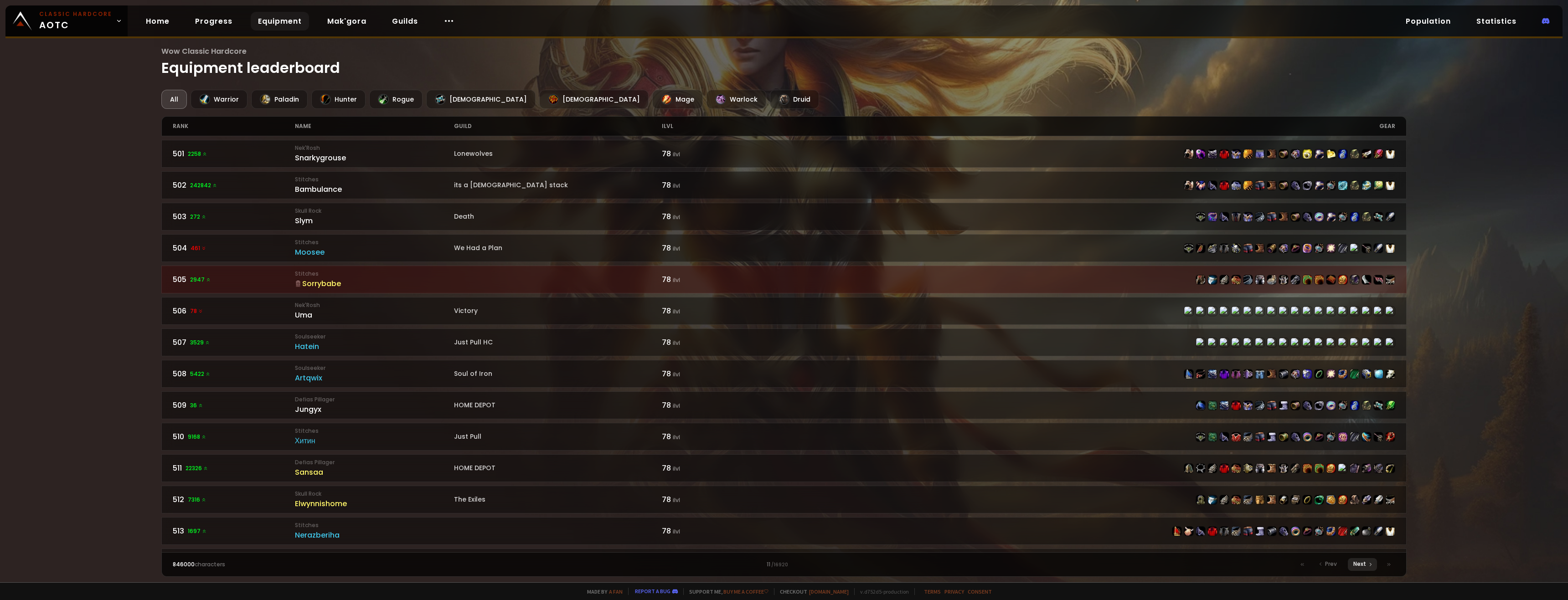
click at [582, 436] on span "Next" at bounding box center [1359, 563] width 13 height 8
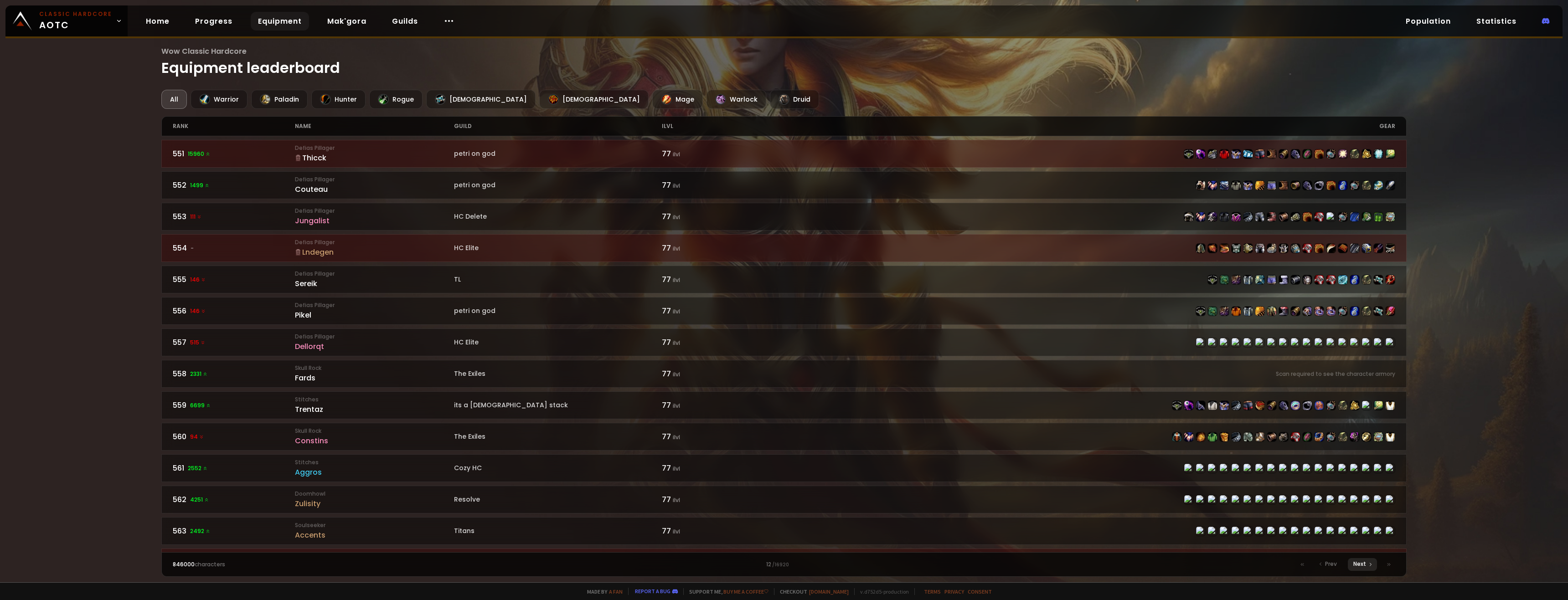
click at [582, 436] on span "Next" at bounding box center [1359, 563] width 13 height 8
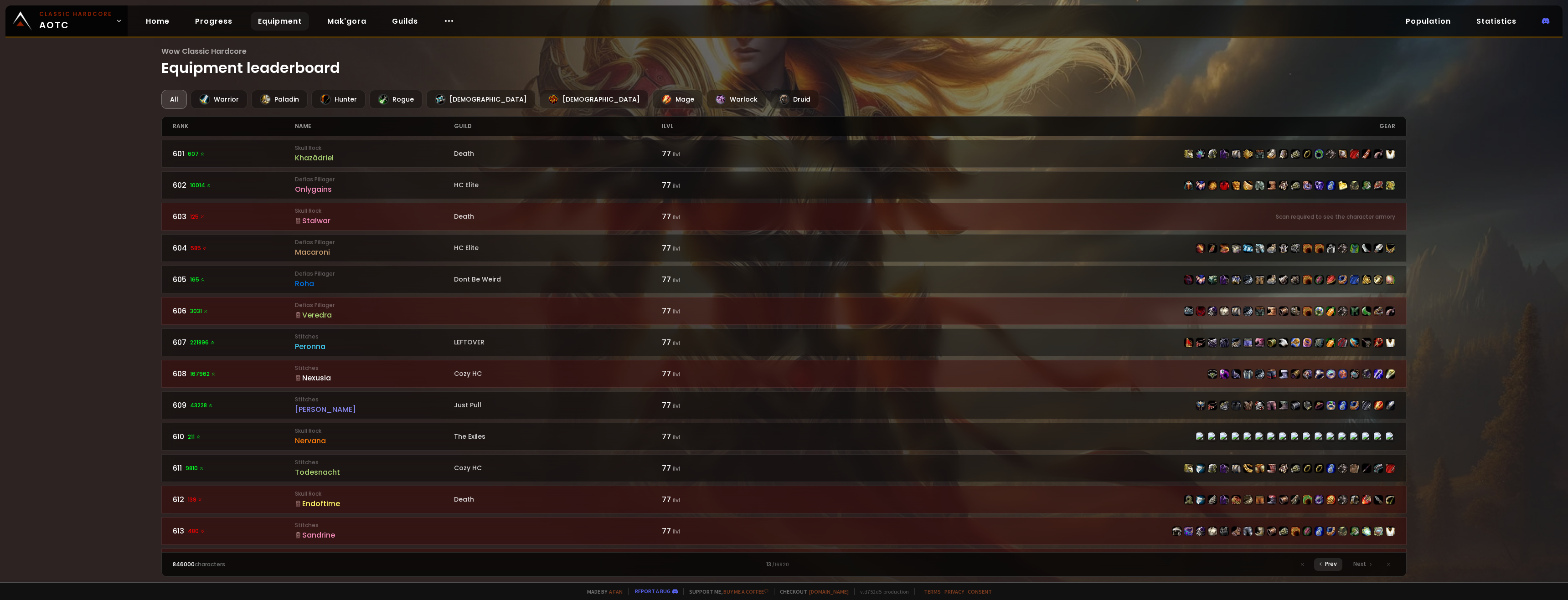
click at [582, 436] on div "Prev" at bounding box center [1328, 564] width 28 height 13
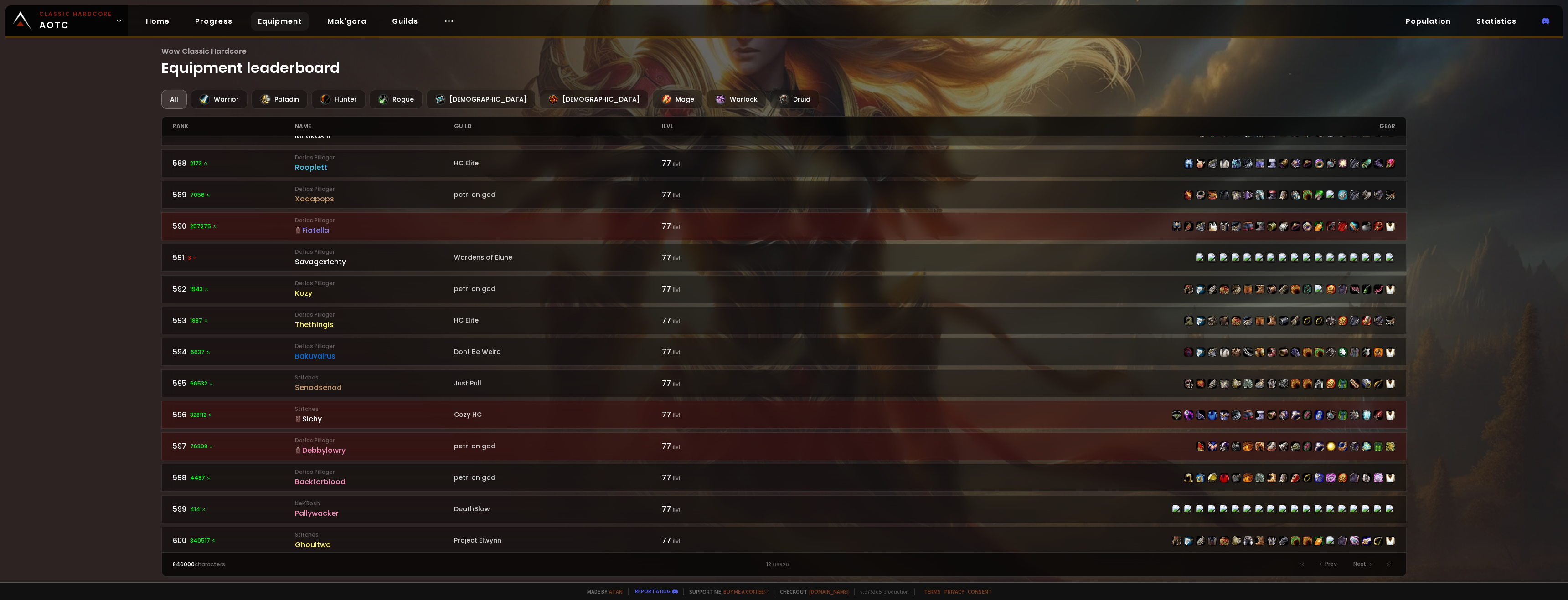
scroll to position [1160, 0]
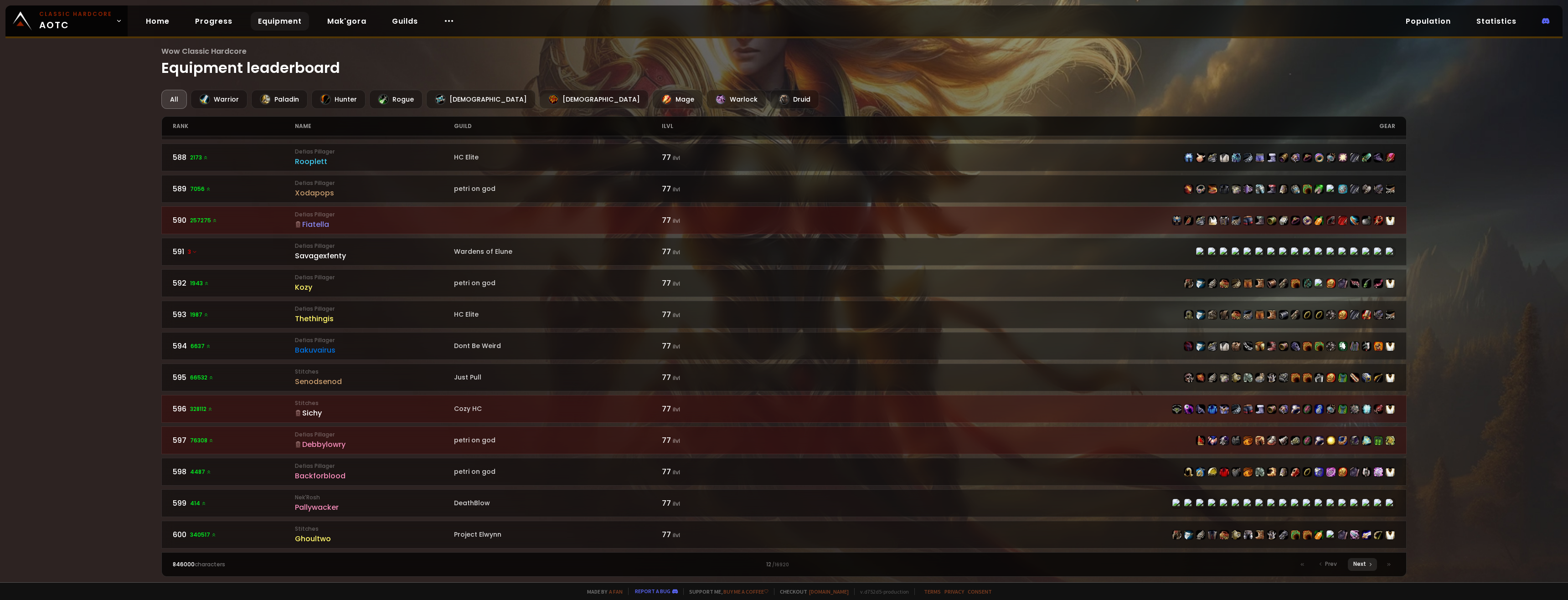
click at [582, 436] on div "Next" at bounding box center [1362, 564] width 29 height 13
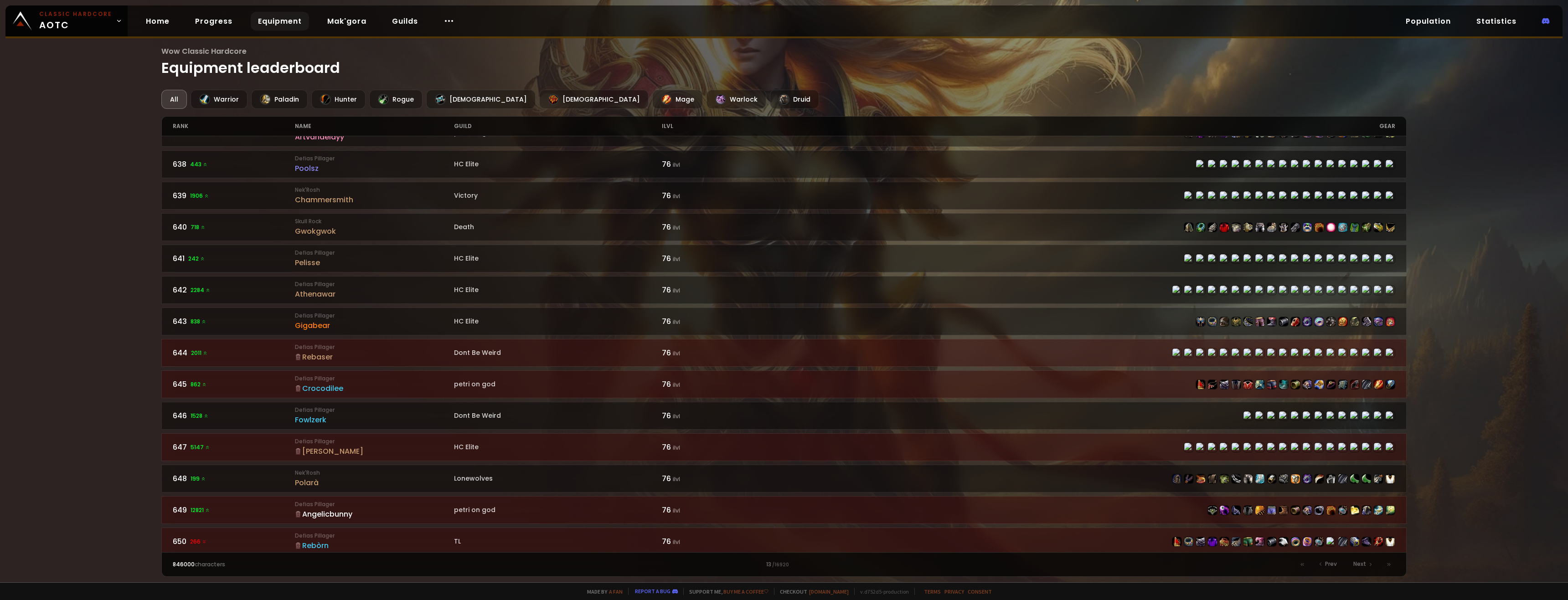
scroll to position [1160, 0]
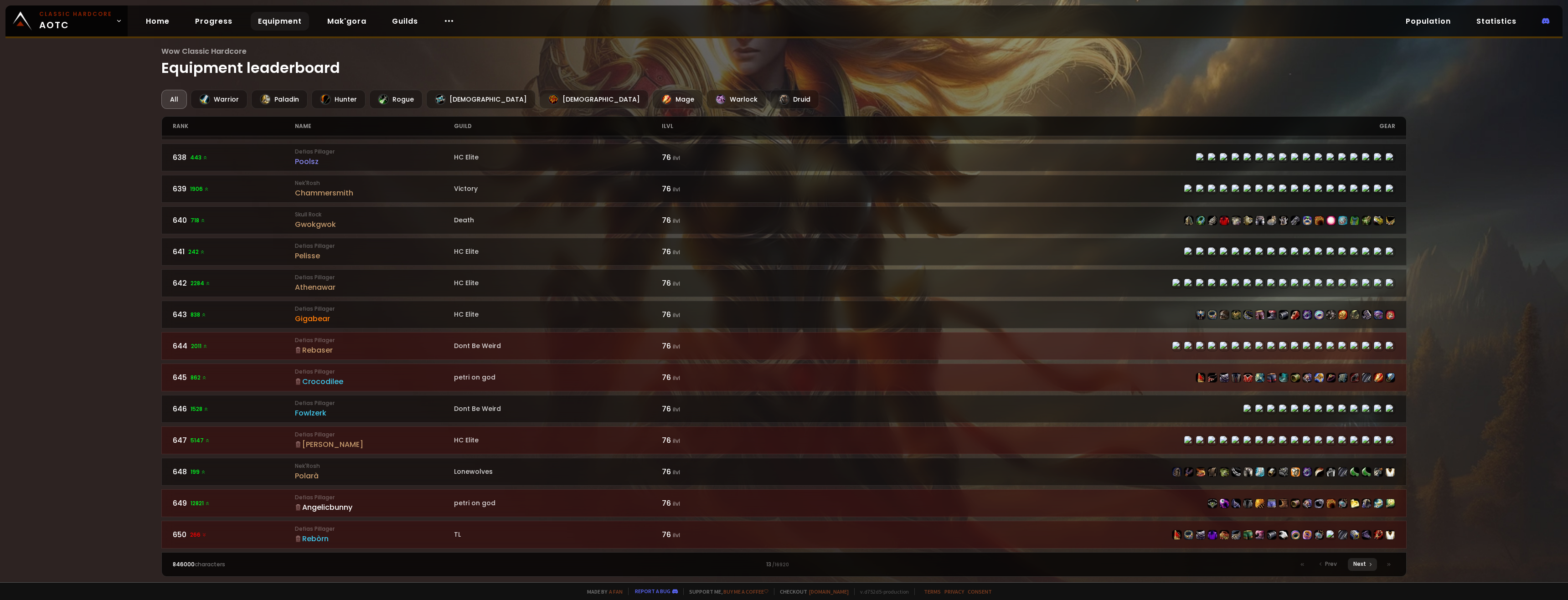
click at [582, 436] on div "Next" at bounding box center [1362, 564] width 29 height 13
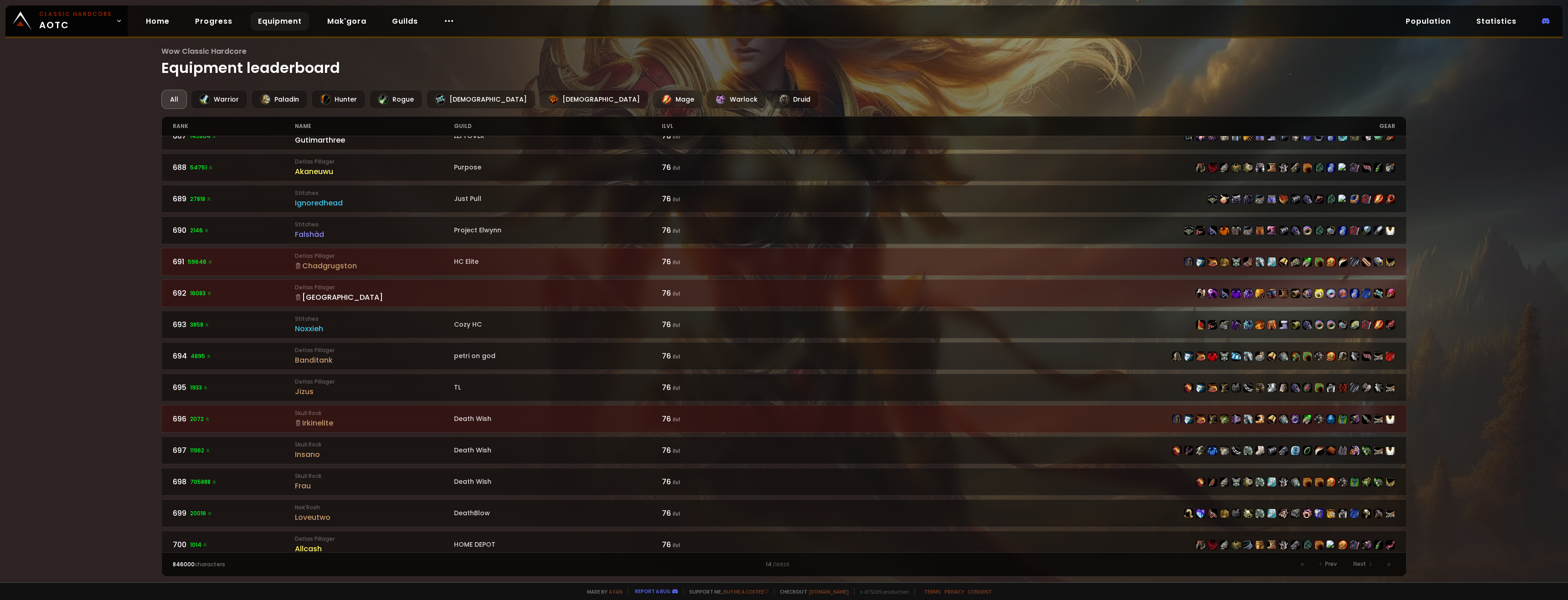
scroll to position [1160, 0]
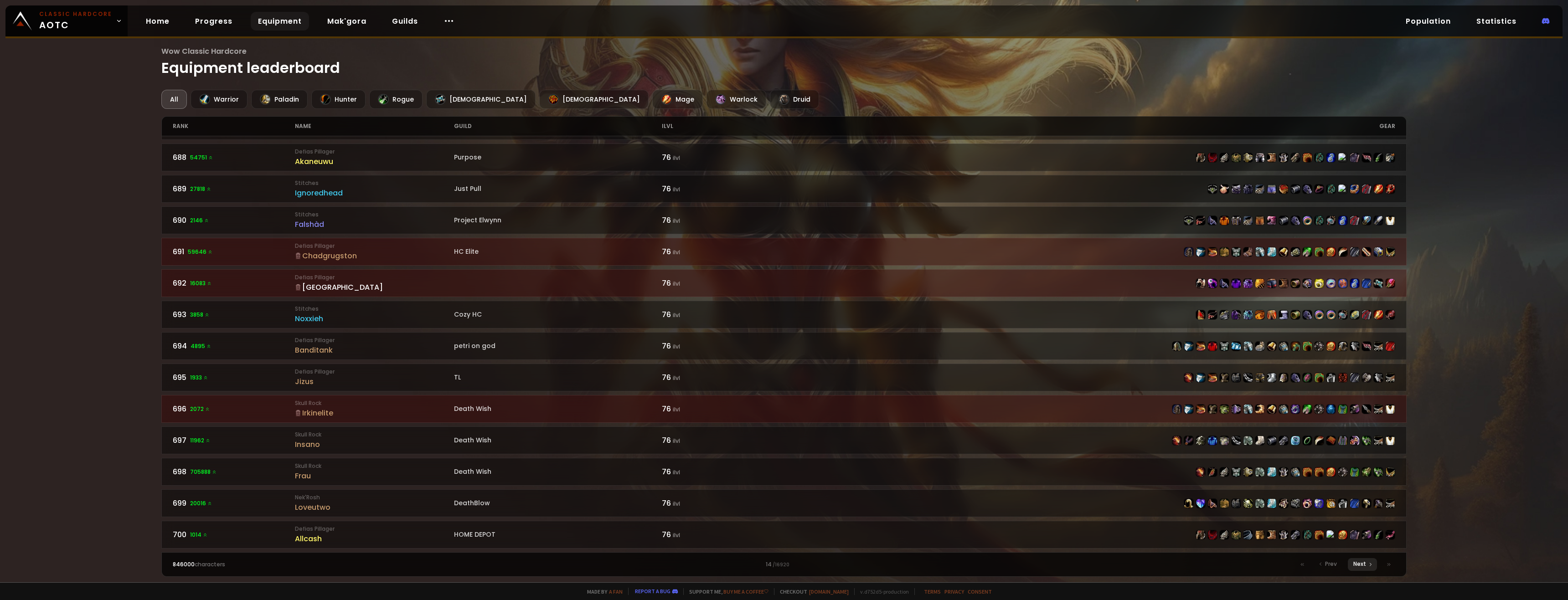
click at [582, 436] on div "Next" at bounding box center [1362, 564] width 29 height 13
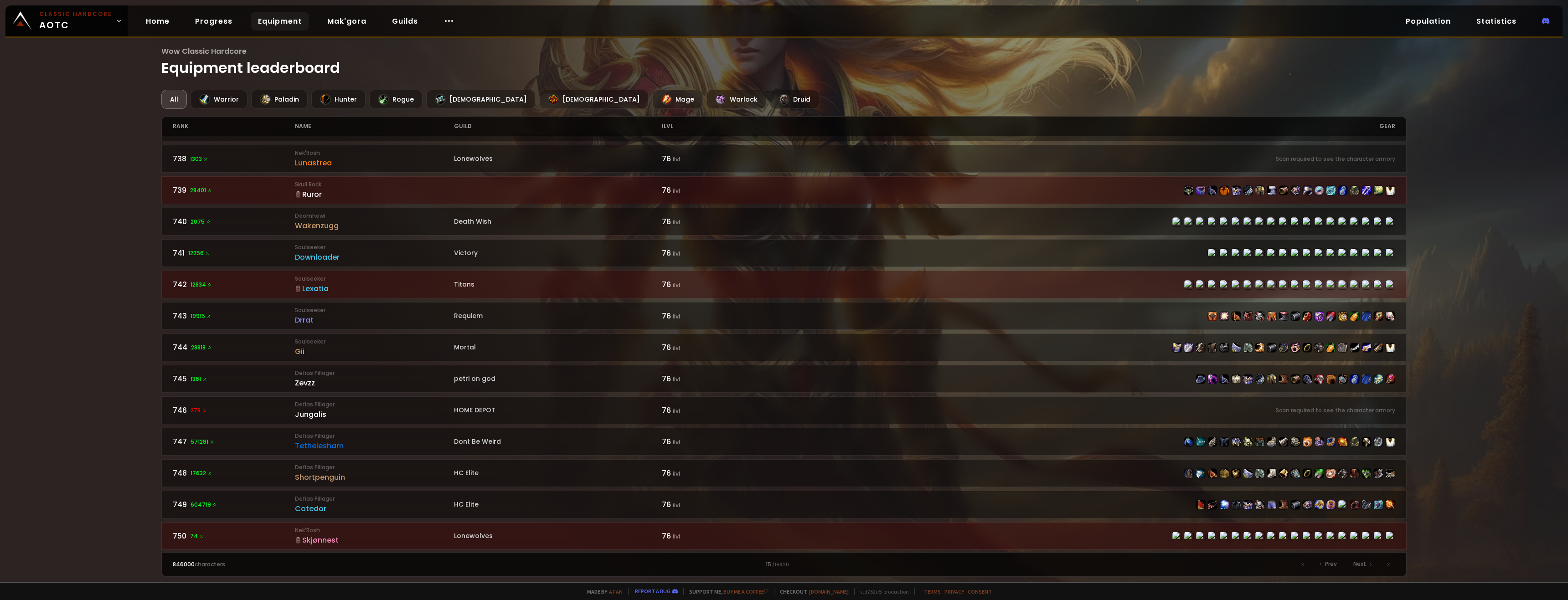
scroll to position [1160, 0]
click at [582, 436] on span "Next" at bounding box center [1359, 563] width 13 height 8
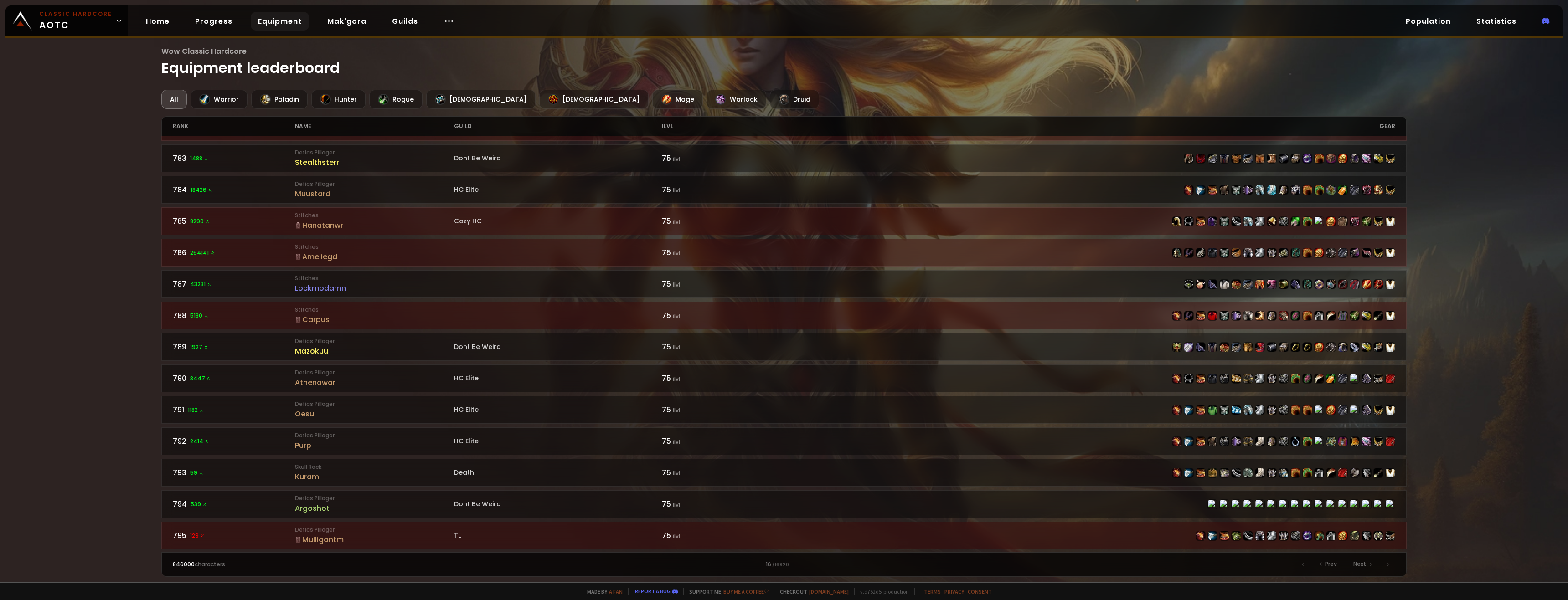
scroll to position [1160, 0]
